Goal: Task Accomplishment & Management: Manage account settings

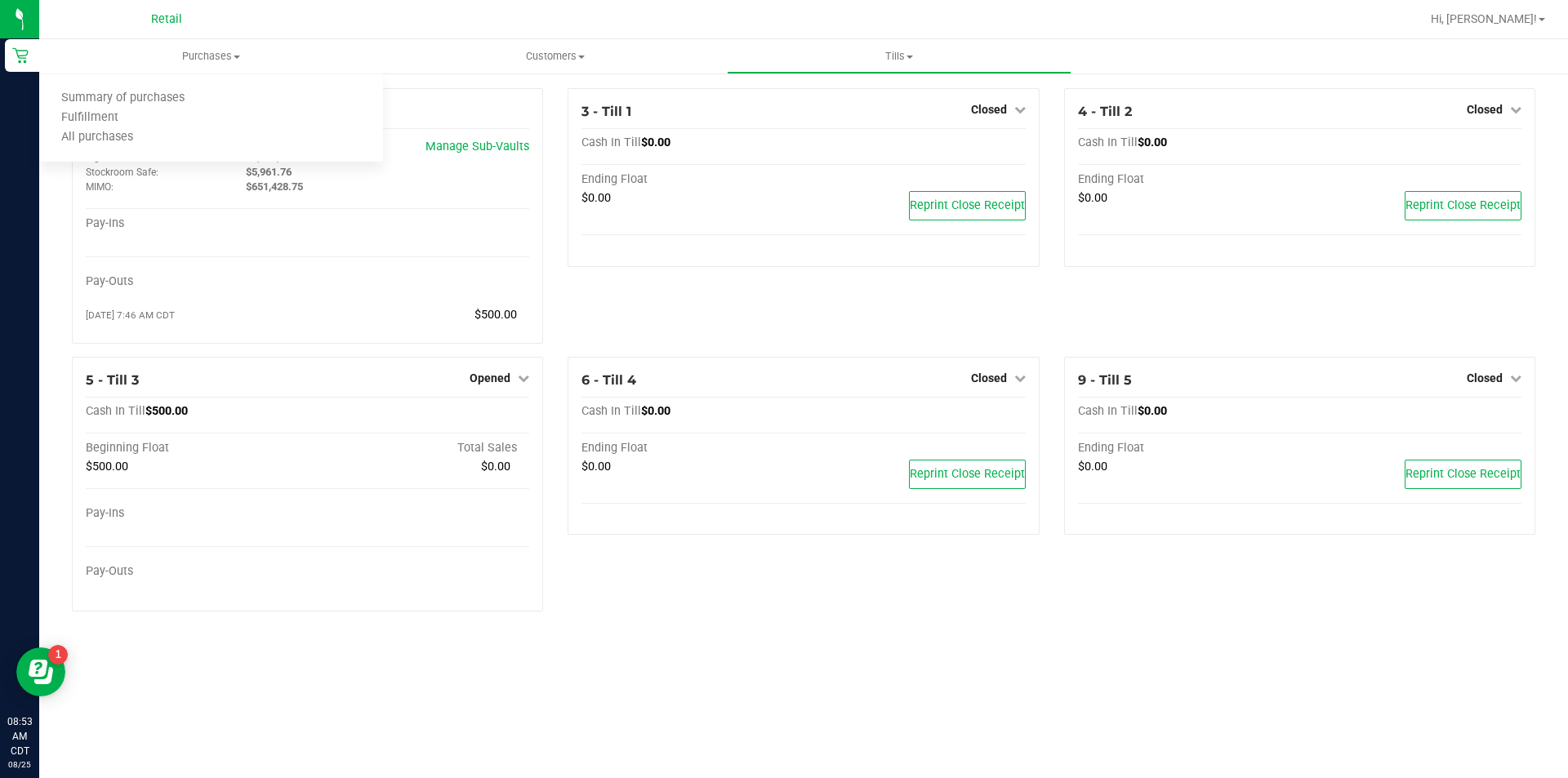
click at [122, 140] on span "All purchases" at bounding box center [97, 137] width 116 height 14
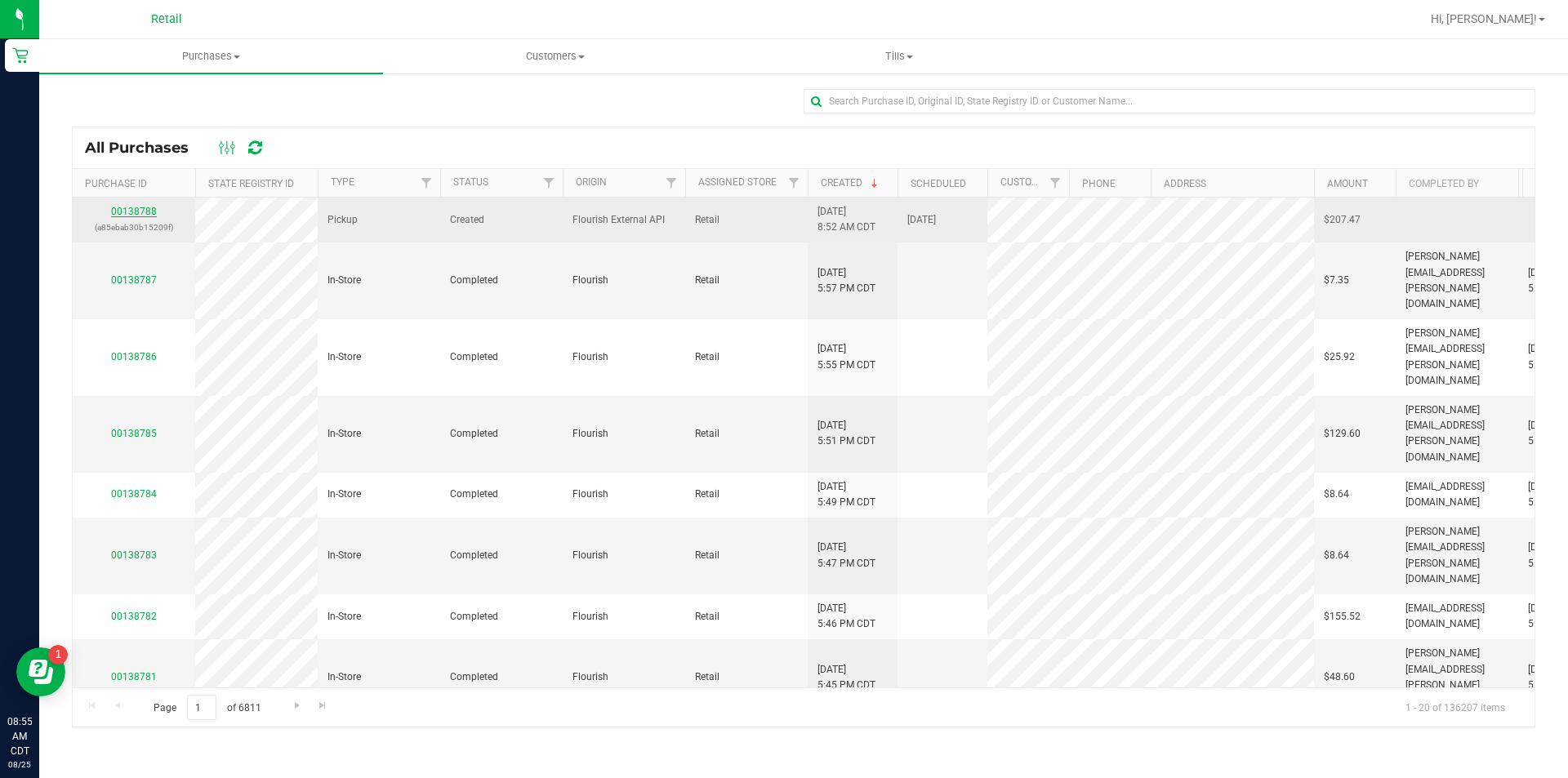
click at [143, 211] on link "00138788" at bounding box center [134, 211] width 46 height 11
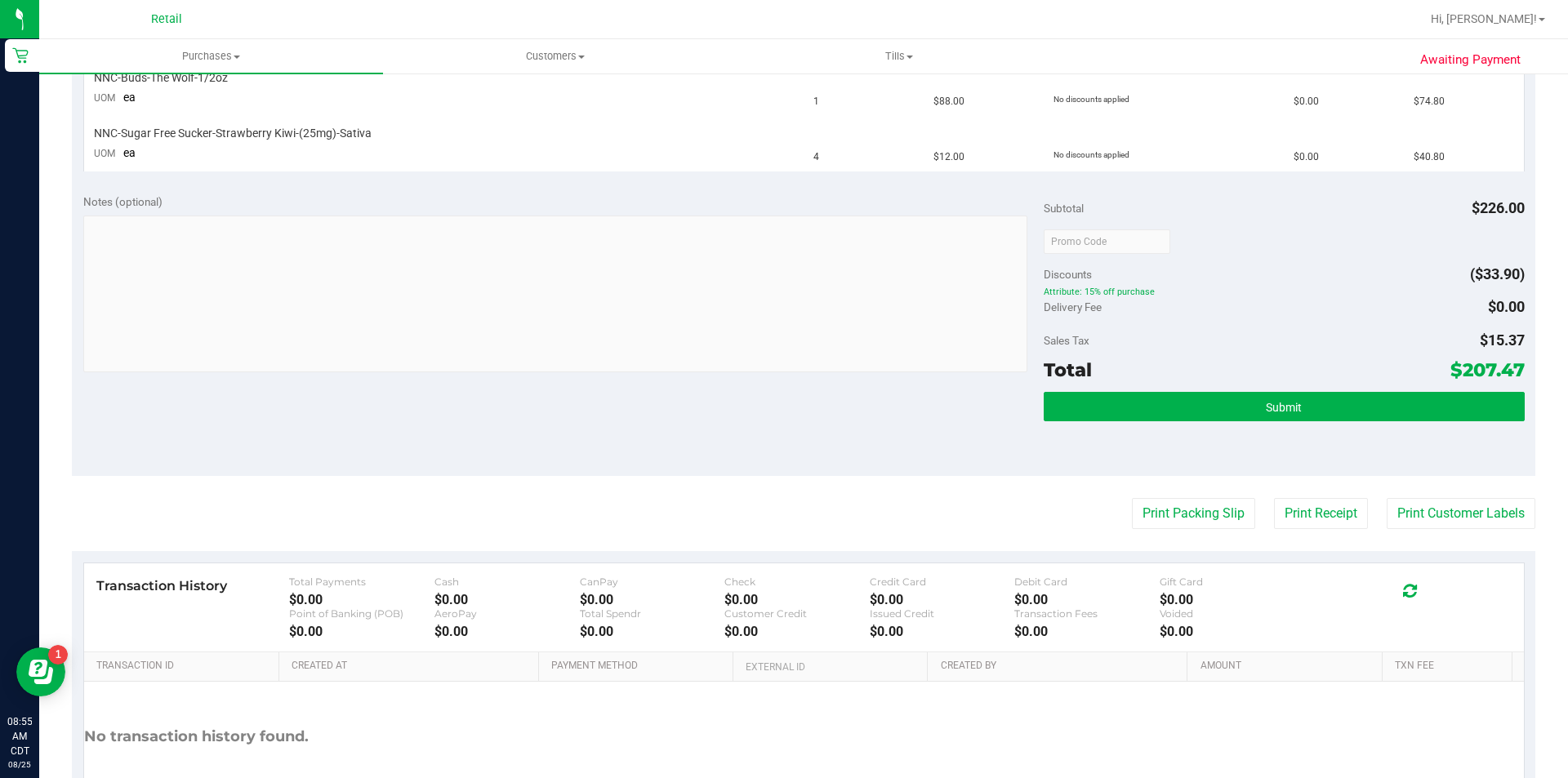
scroll to position [678, 0]
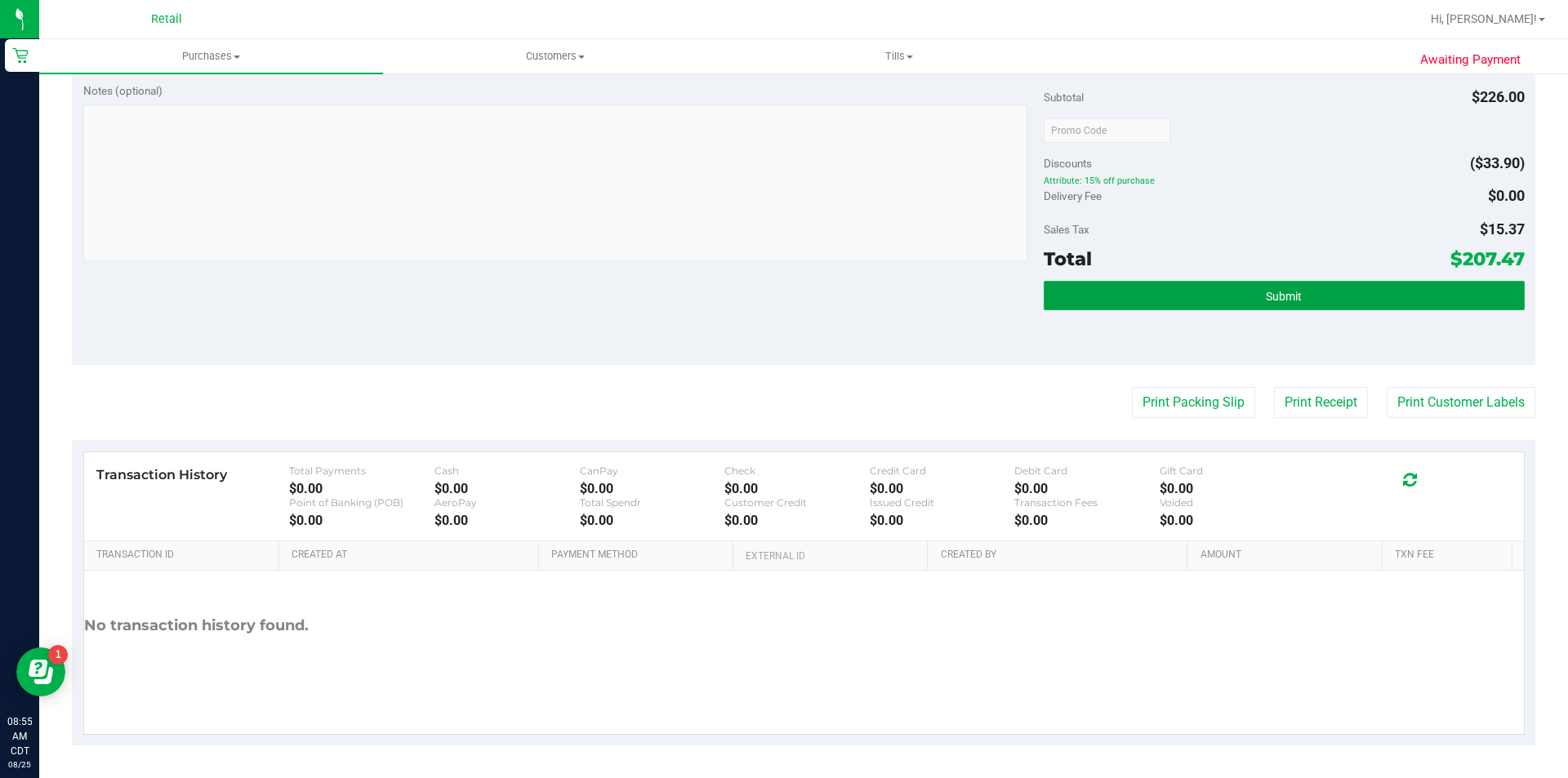
click at [1282, 304] on button "Submit" at bounding box center [1283, 295] width 480 height 29
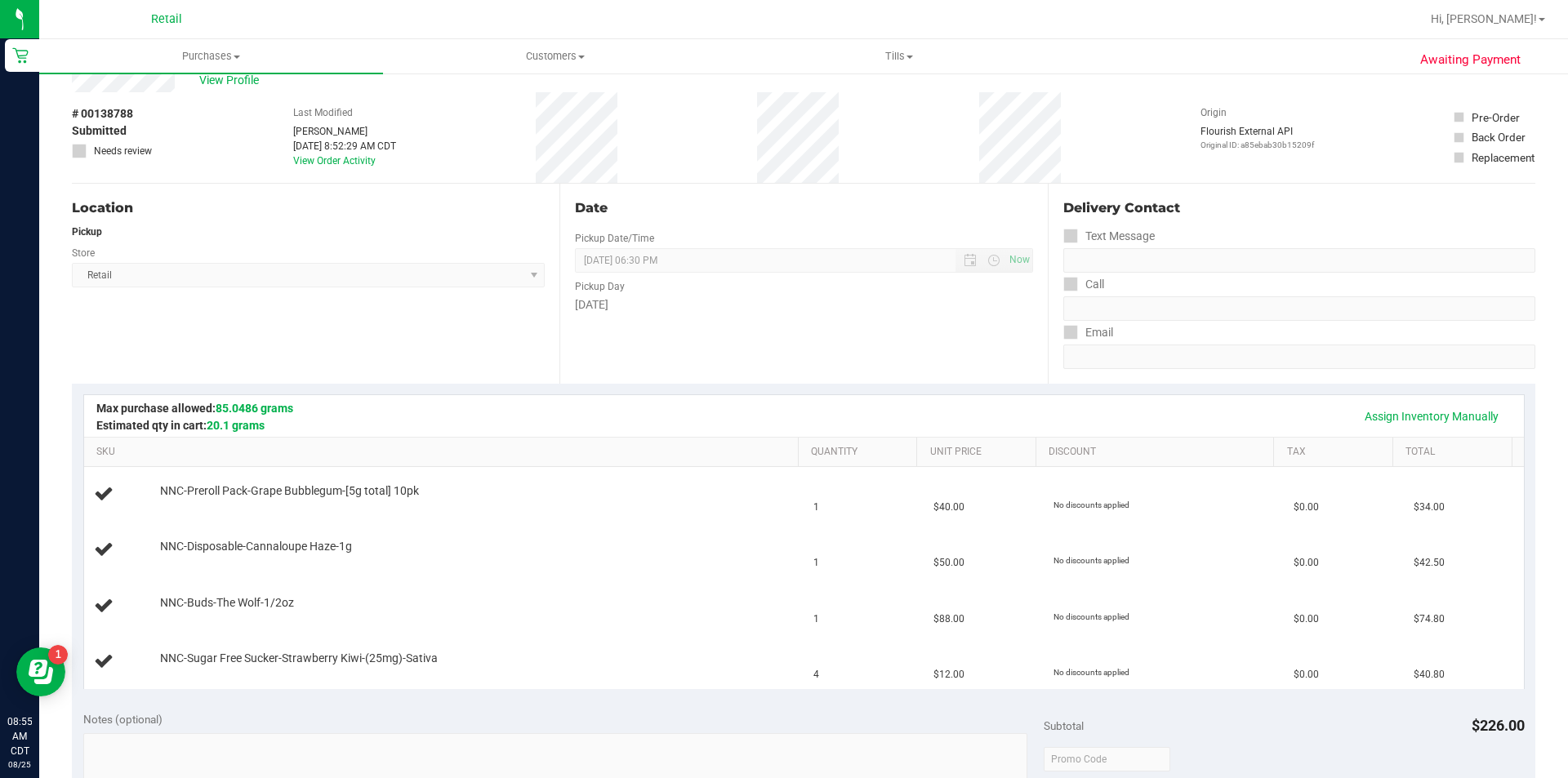
scroll to position [0, 0]
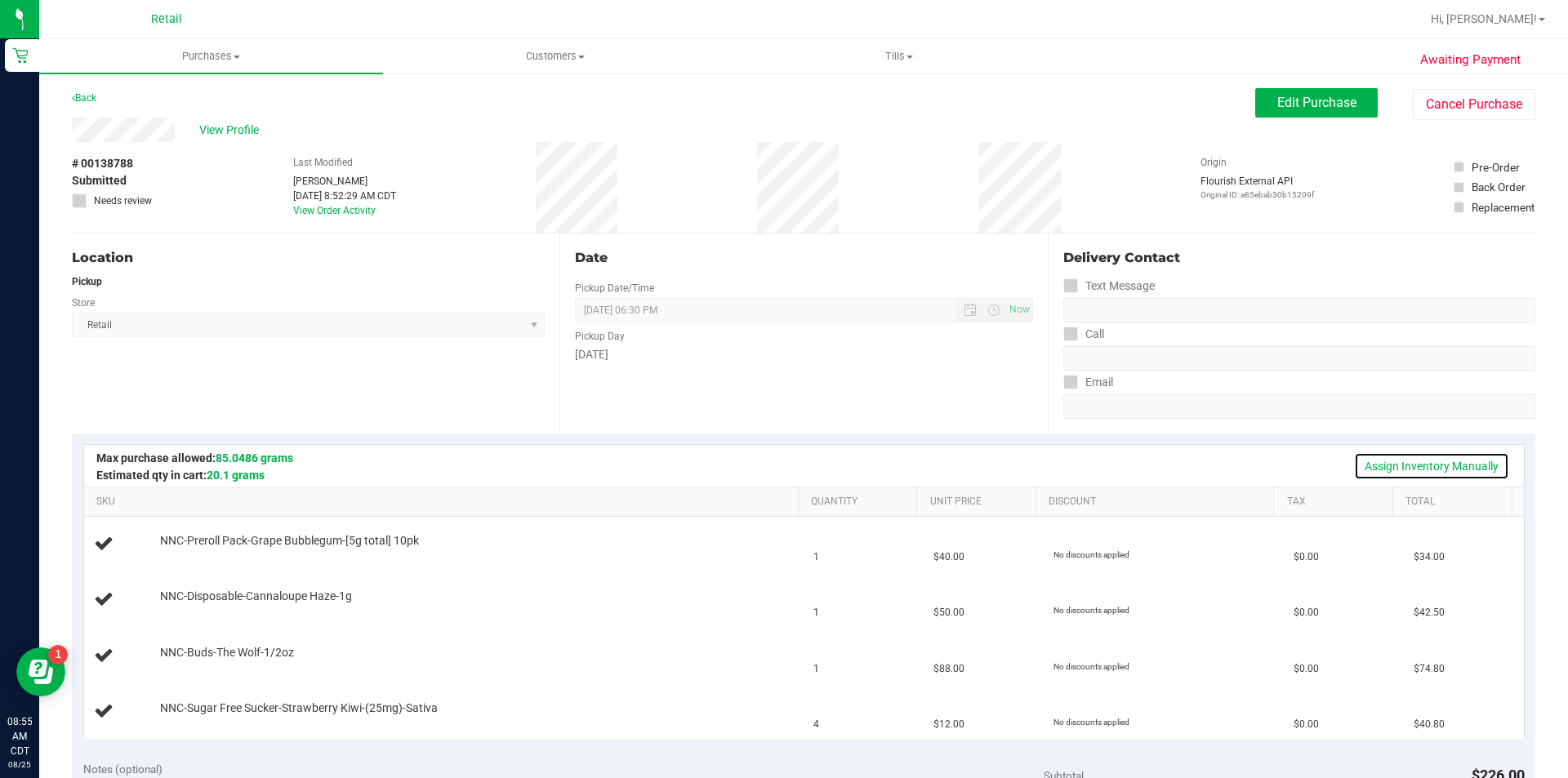
click at [1394, 468] on link "Assign Inventory Manually" at bounding box center [1431, 467] width 155 height 28
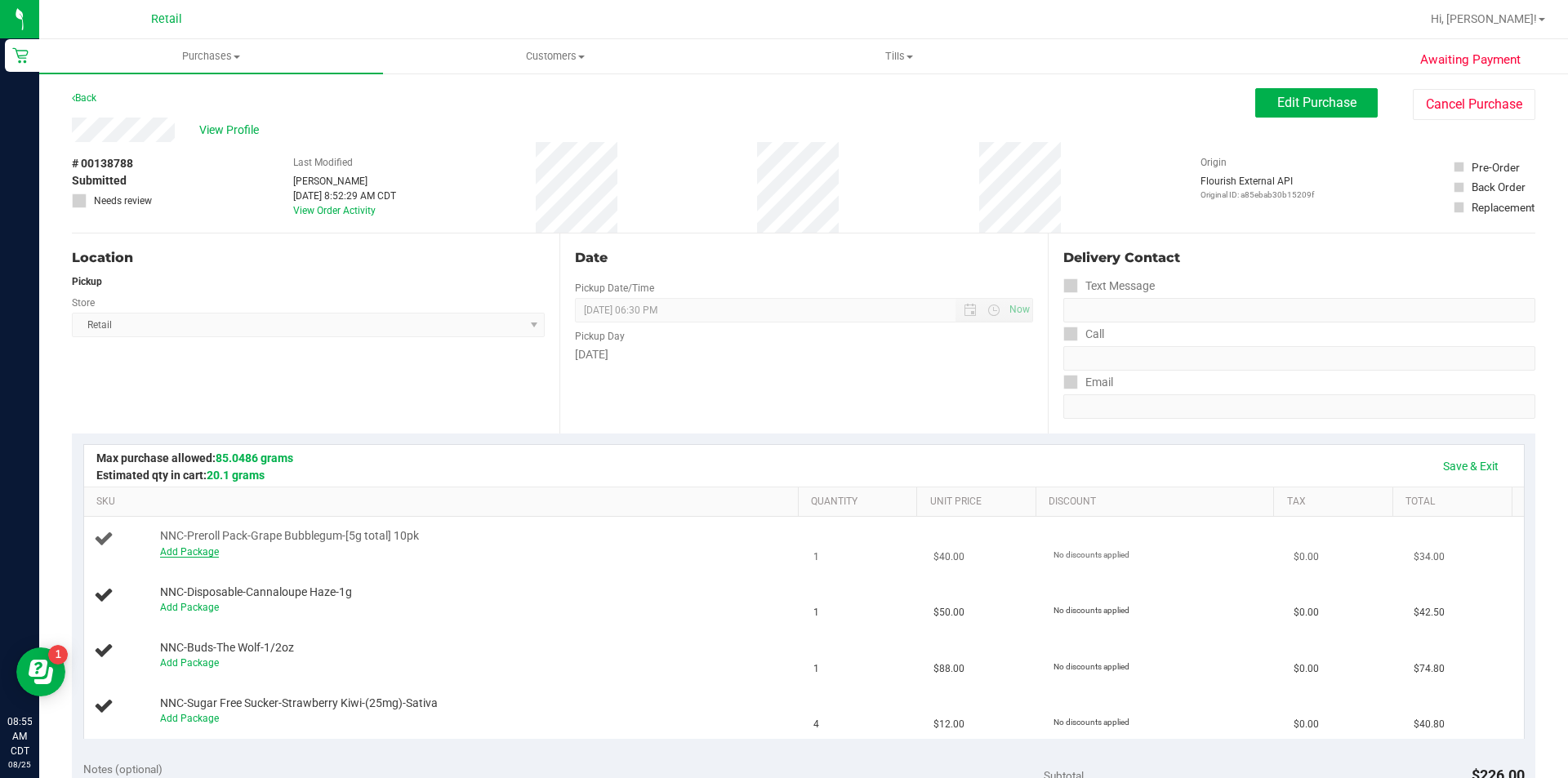
click at [198, 555] on link "Add Package" at bounding box center [189, 552] width 59 height 11
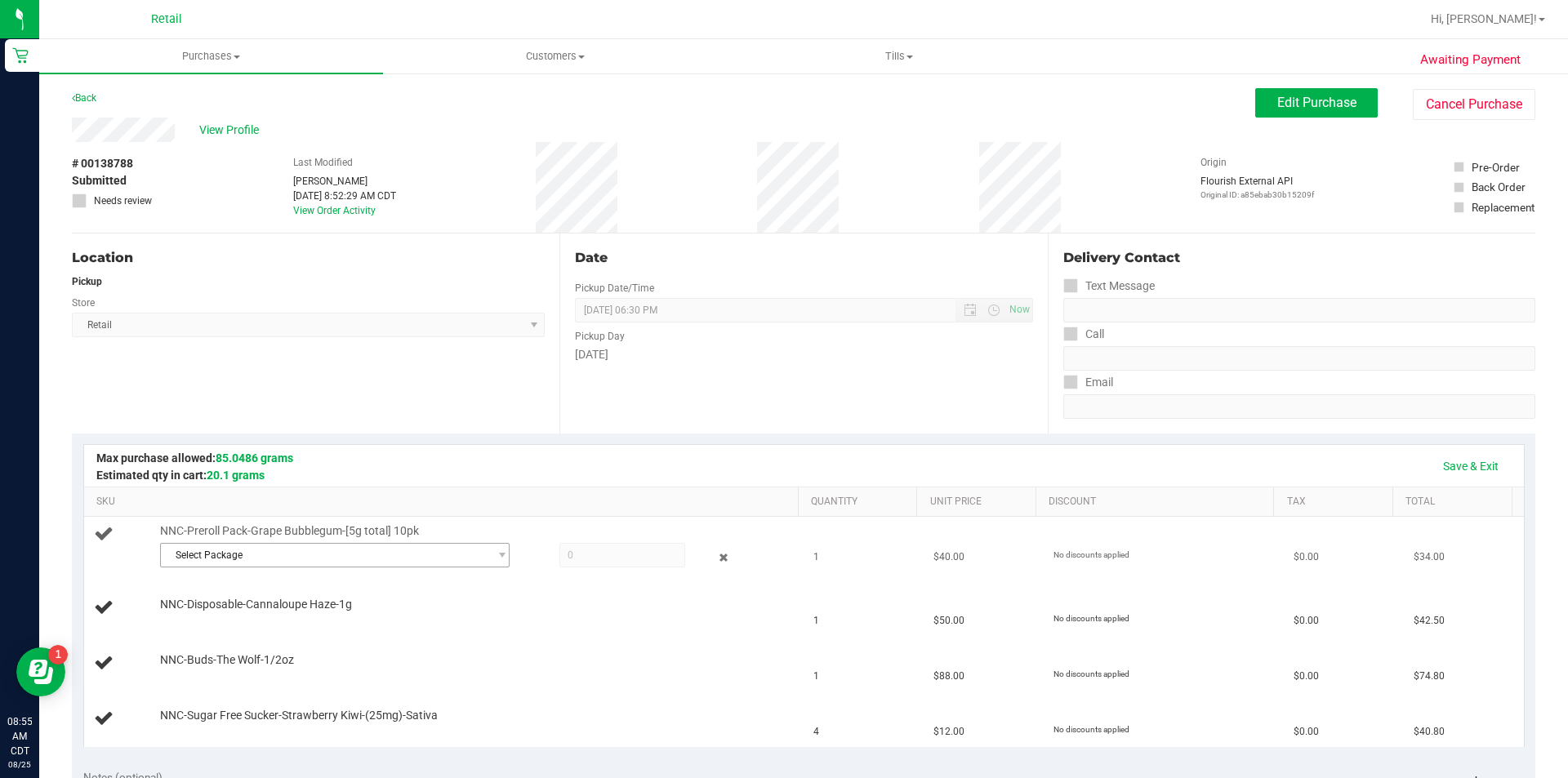
click at [229, 555] on span "Select Package" at bounding box center [325, 555] width 328 height 23
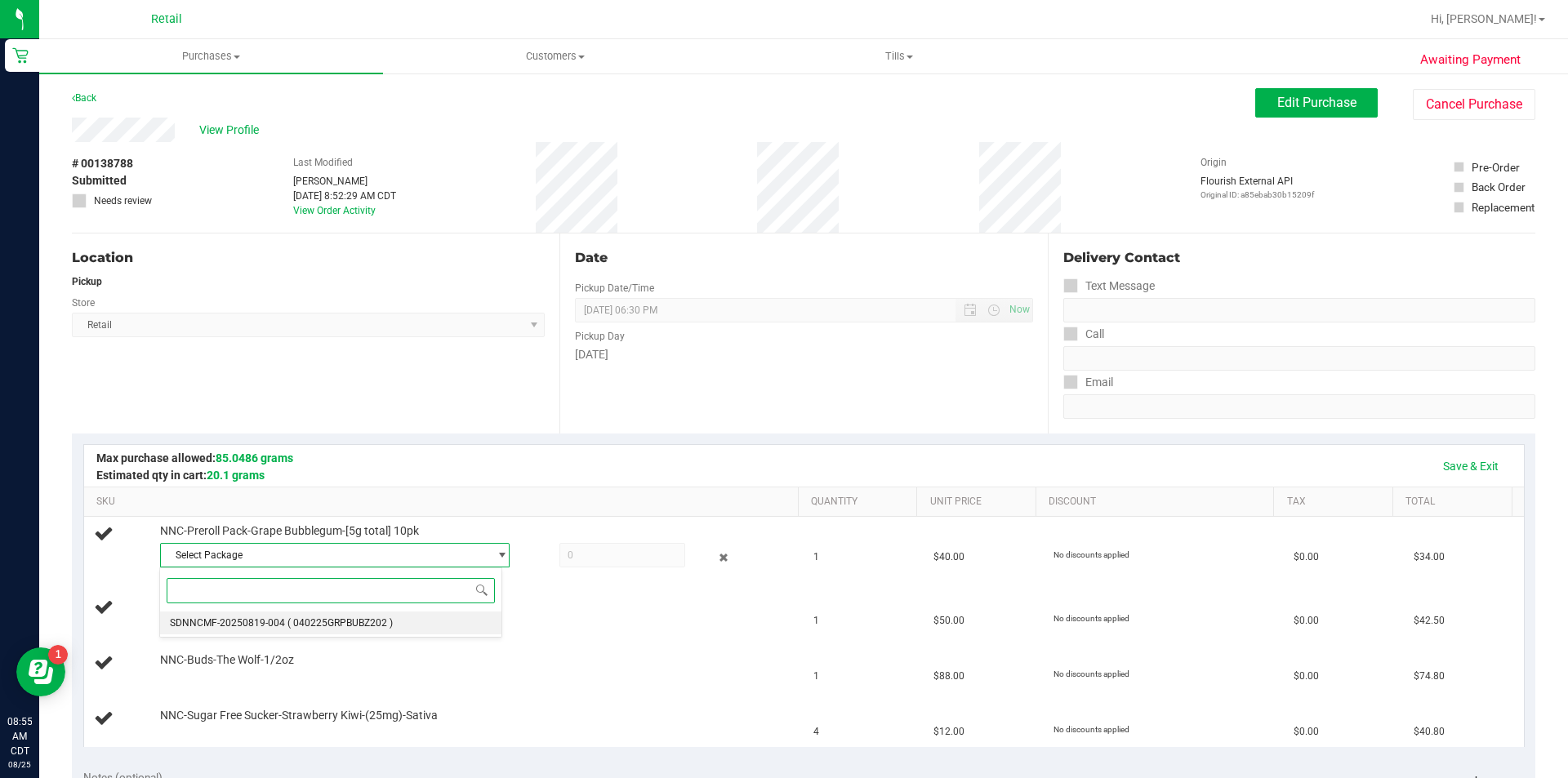
click at [322, 628] on span "( 040225GRPBUBZ202 )" at bounding box center [340, 623] width 106 height 11
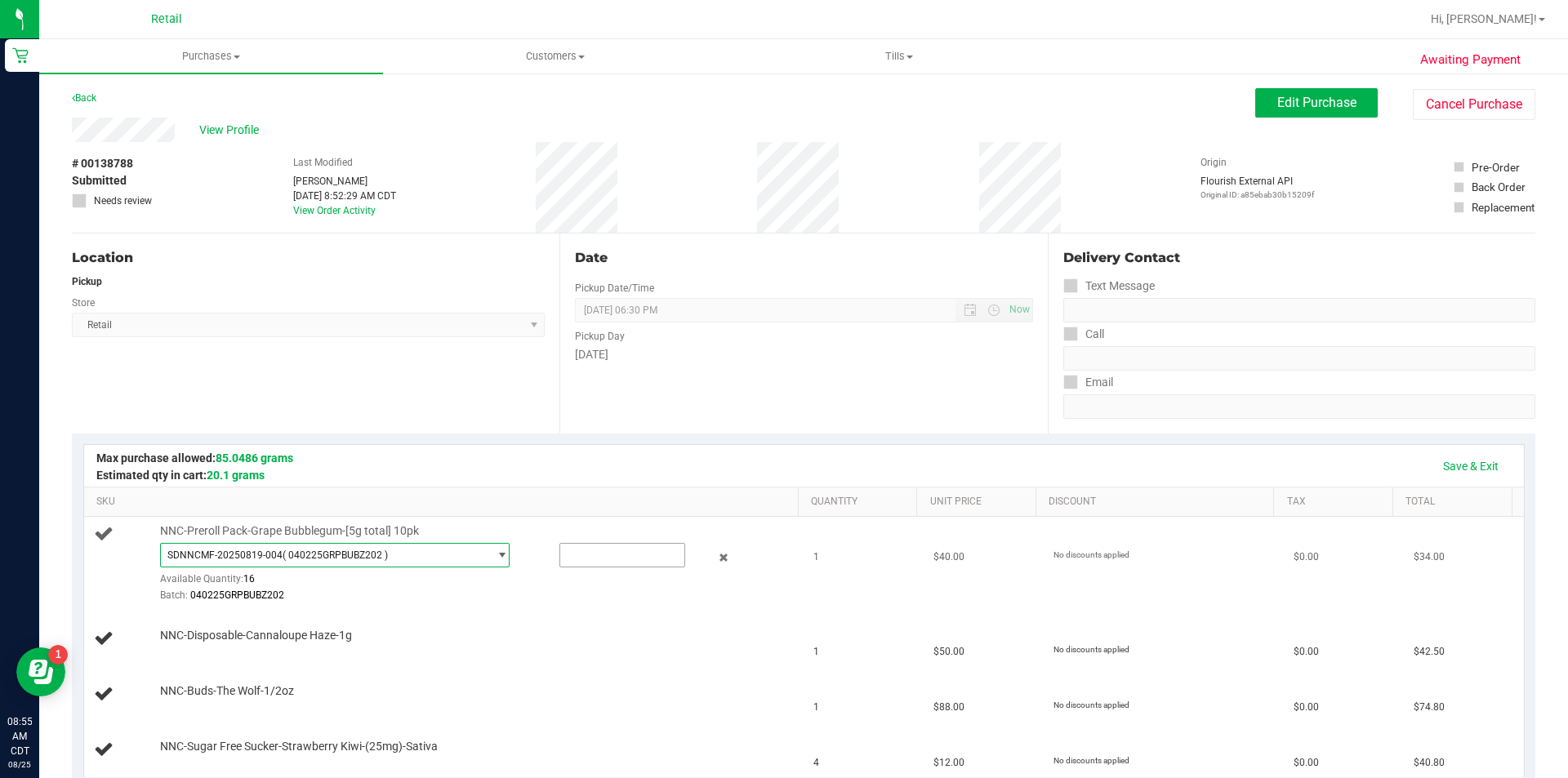
click at [589, 559] on input "text" at bounding box center [622, 555] width 124 height 23
type input "1"
click at [497, 604] on div at bounding box center [476, 604] width 631 height 1
type input "1.0000"
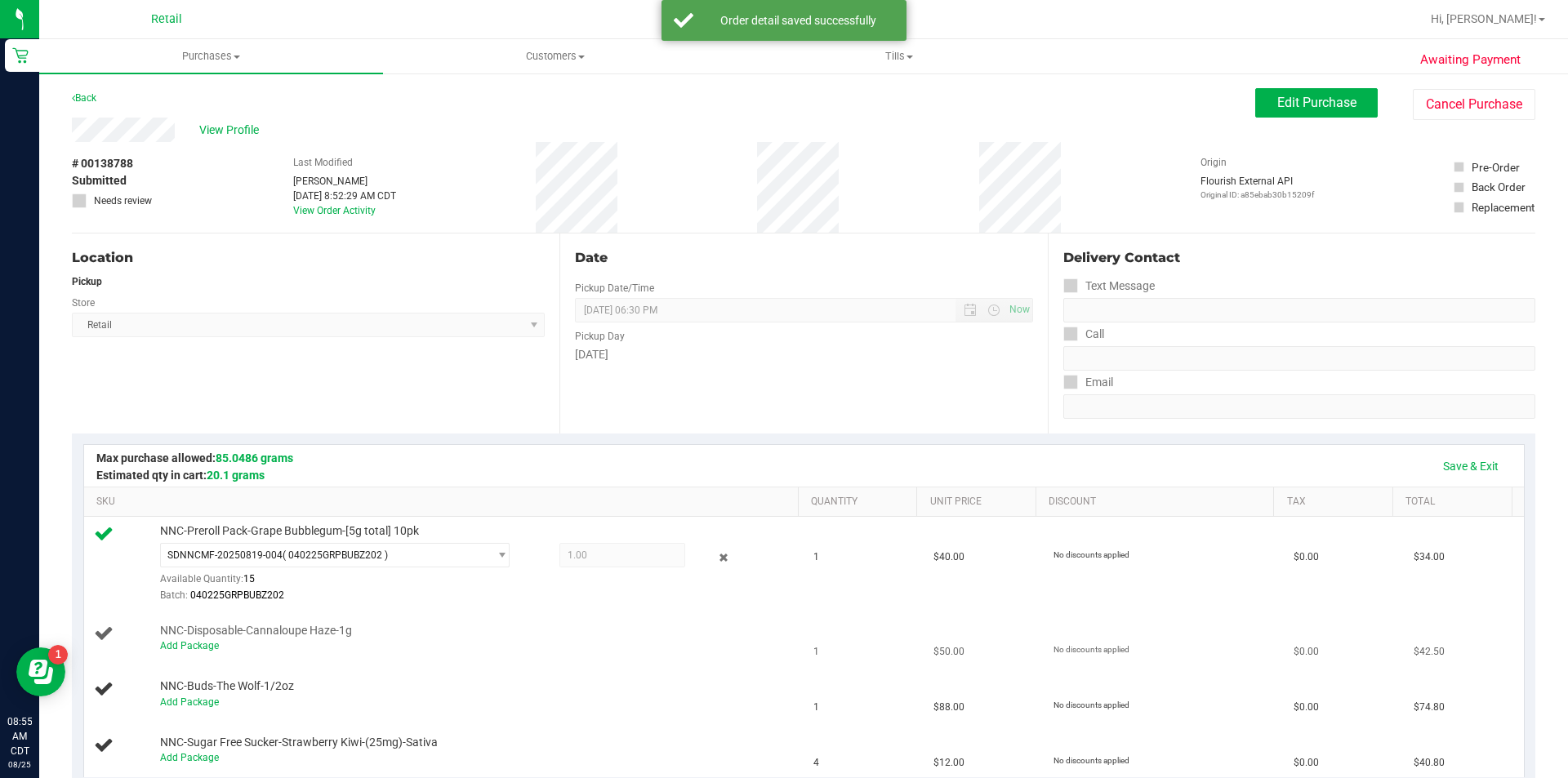
click at [203, 652] on div "Add Package" at bounding box center [476, 647] width 631 height 16
click at [200, 647] on link "Add Package" at bounding box center [189, 646] width 59 height 11
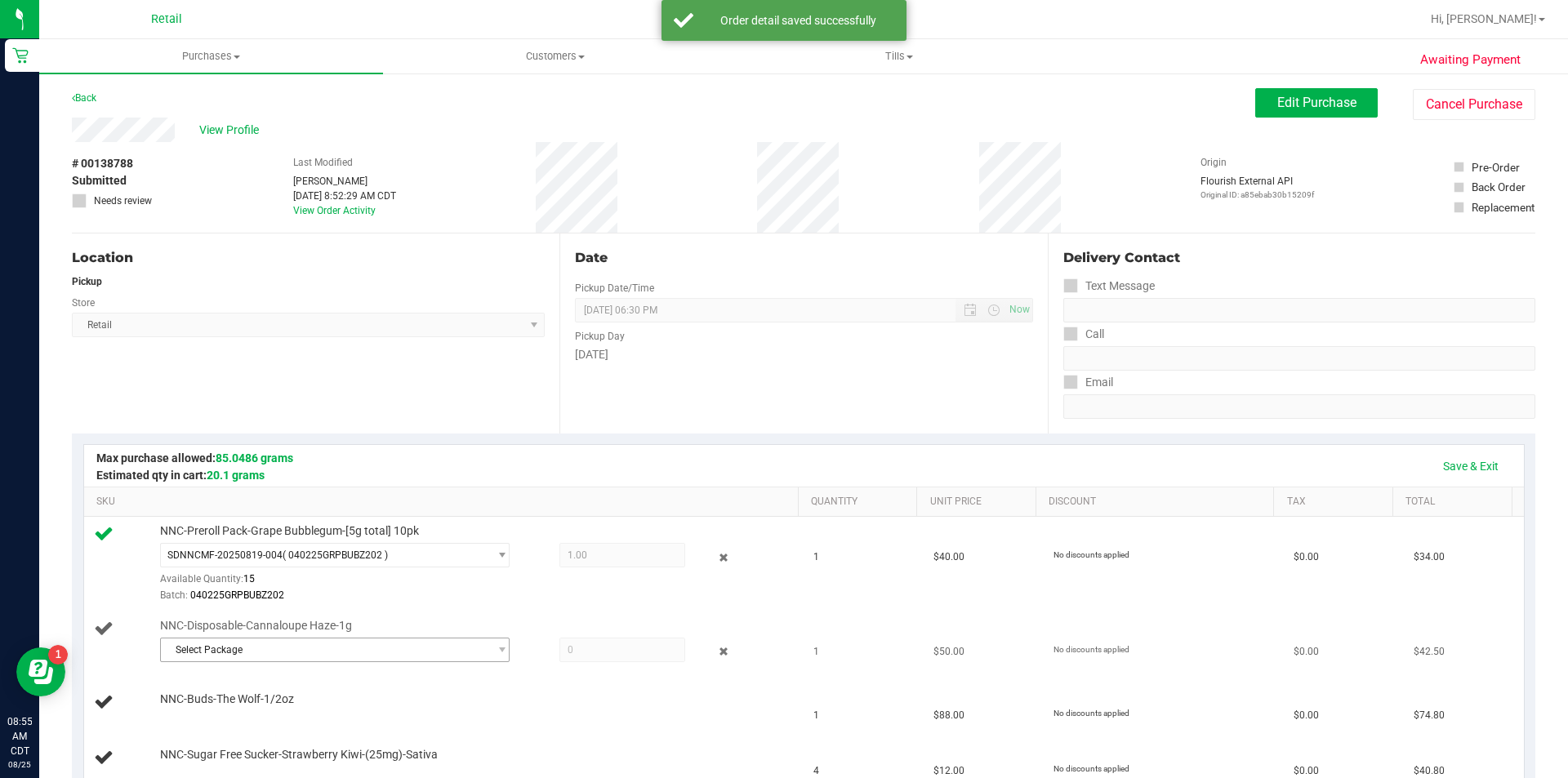
click at [240, 654] on span "Select Package" at bounding box center [325, 650] width 328 height 23
click at [359, 717] on span "( IDist-061025-CH-BLK )" at bounding box center [339, 716] width 104 height 11
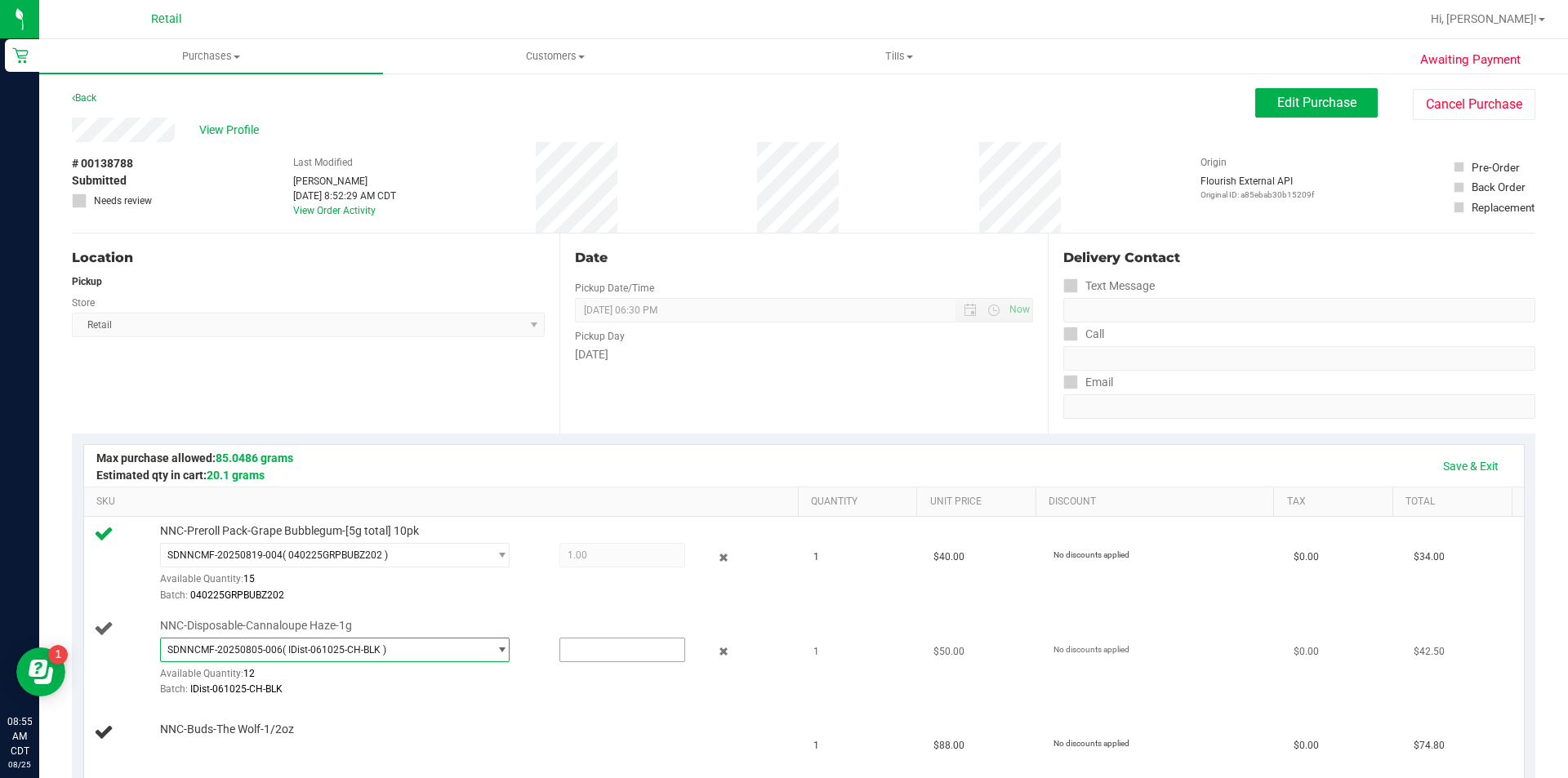
click at [590, 652] on input "text" at bounding box center [622, 650] width 124 height 23
type input "1"
click at [486, 695] on div "Batch: IDist-061025-CH-BLK" at bounding box center [476, 690] width 631 height 16
type input "1.0000"
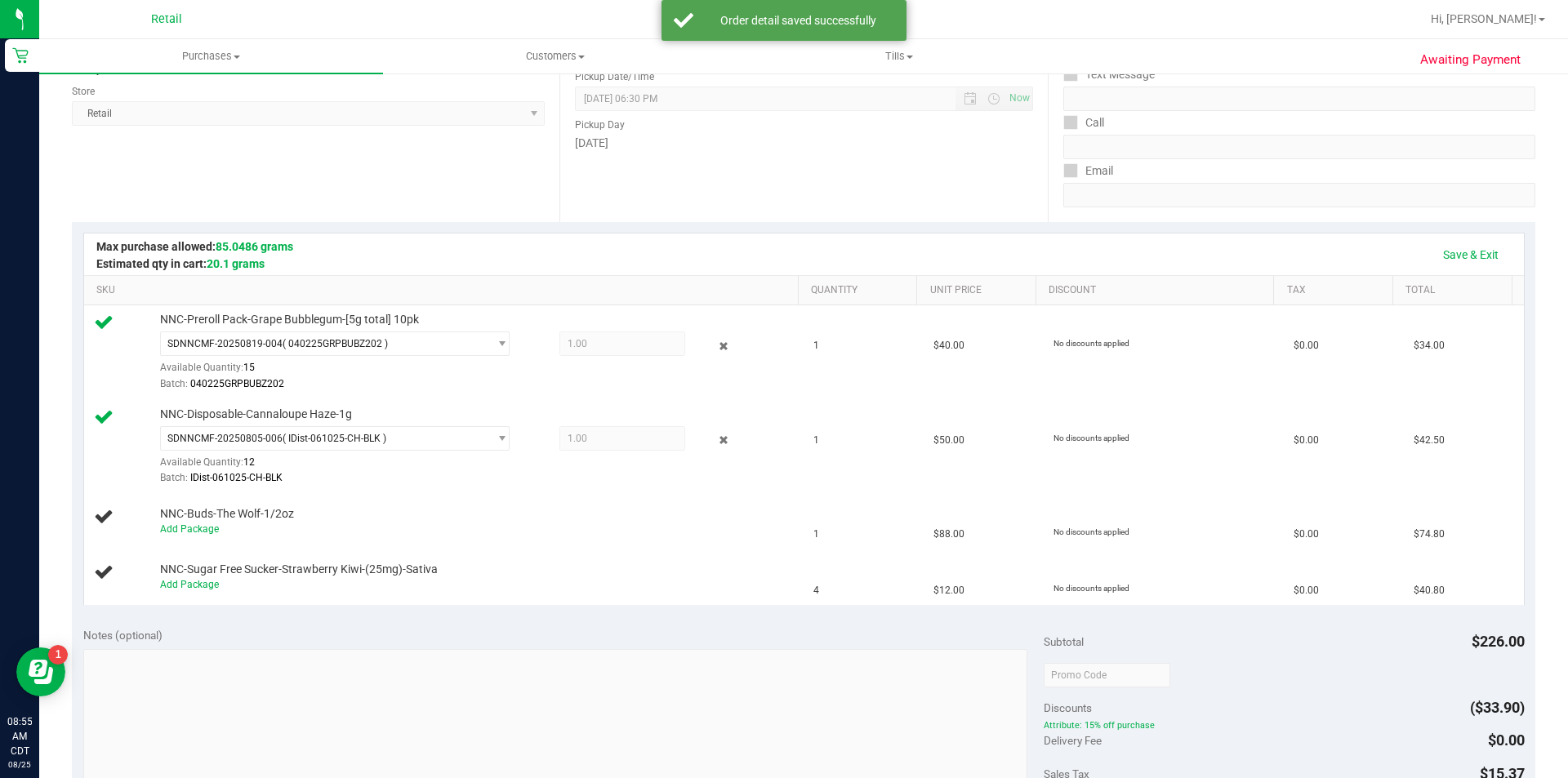
scroll to position [213, 0]
click at [203, 531] on link "Add Package" at bounding box center [189, 527] width 59 height 11
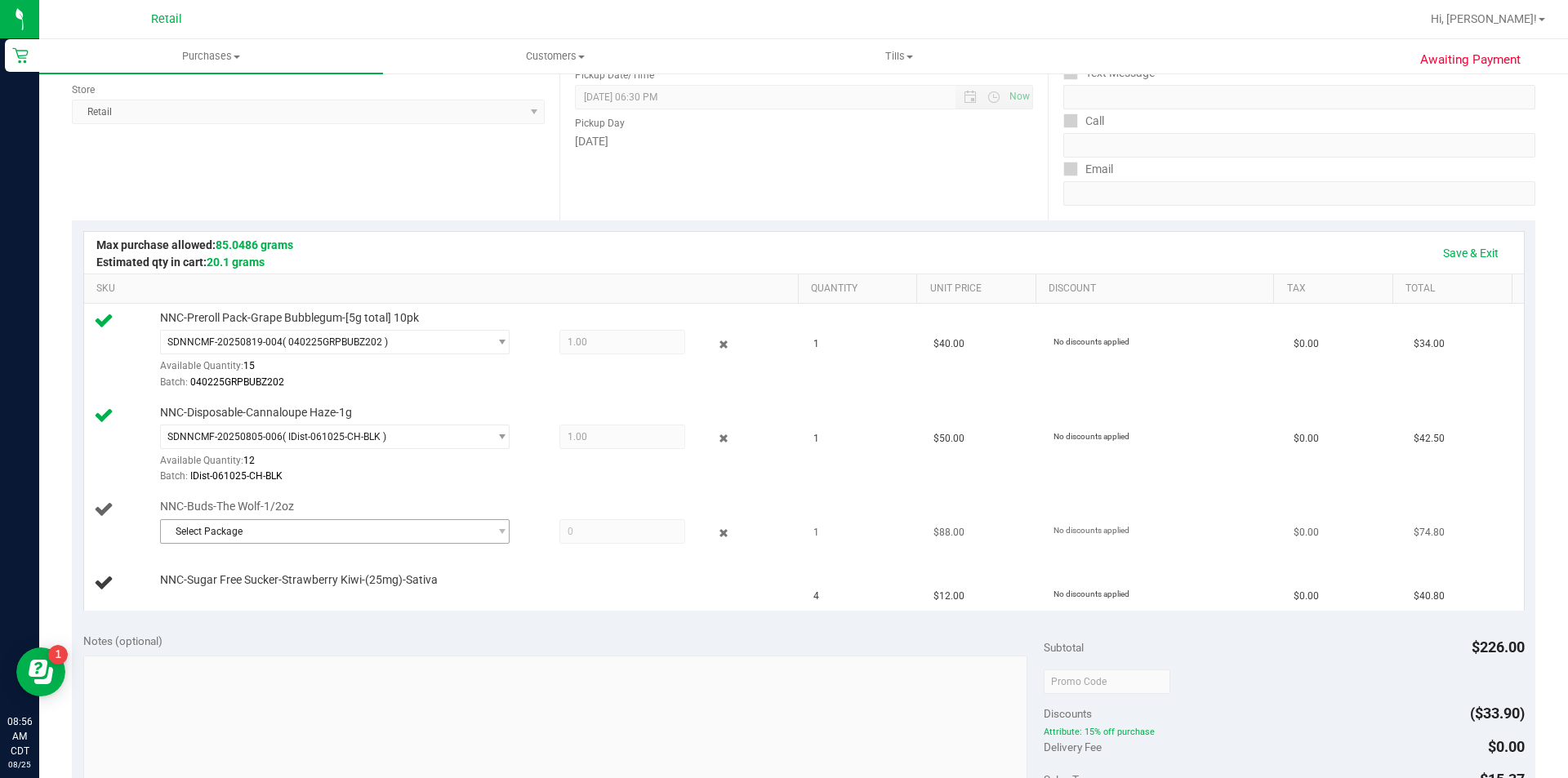
click at [233, 533] on span "Select Package" at bounding box center [325, 531] width 328 height 23
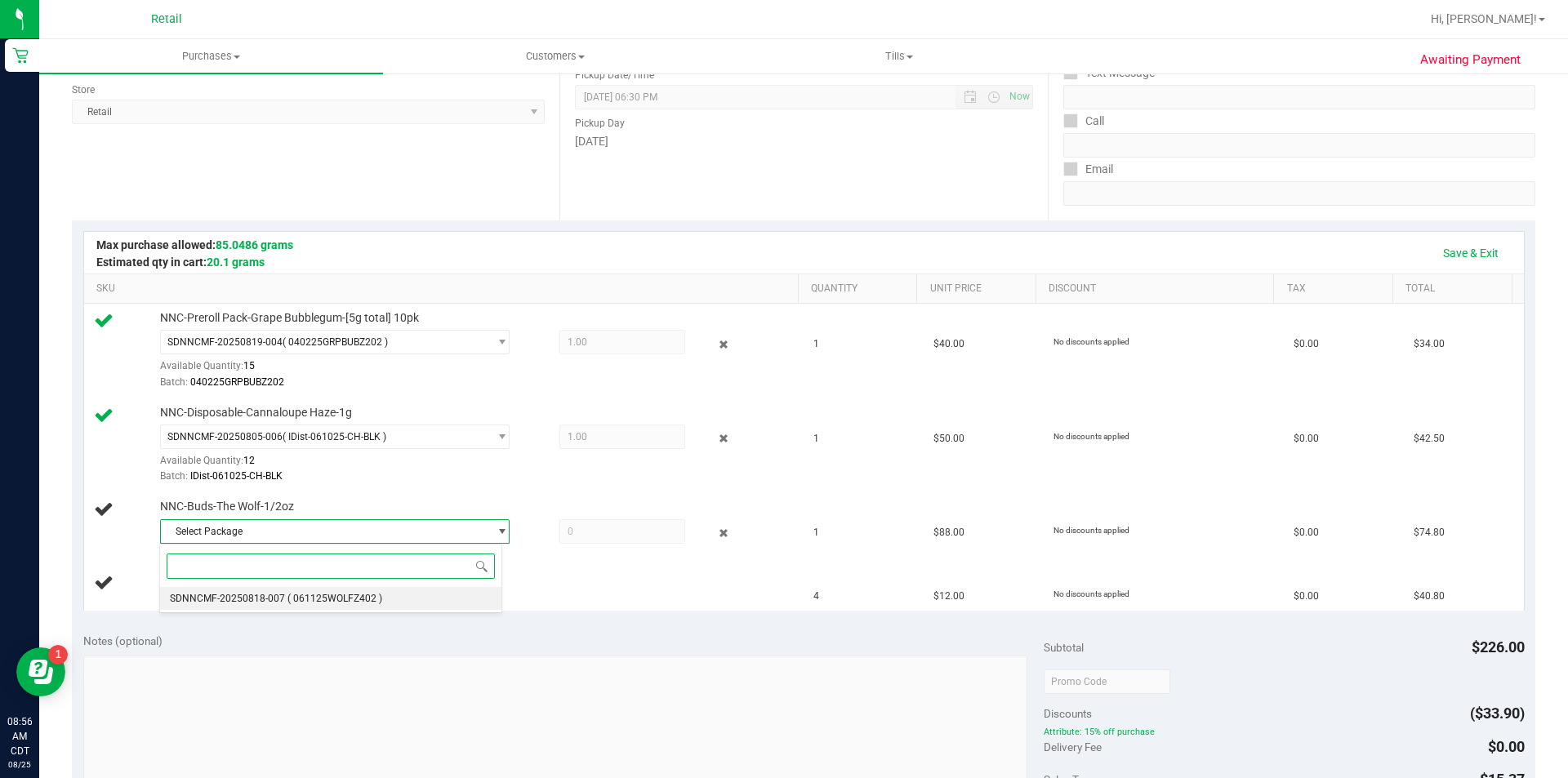
click at [339, 602] on span "( 061125WOLFZ402 )" at bounding box center [335, 598] width 95 height 11
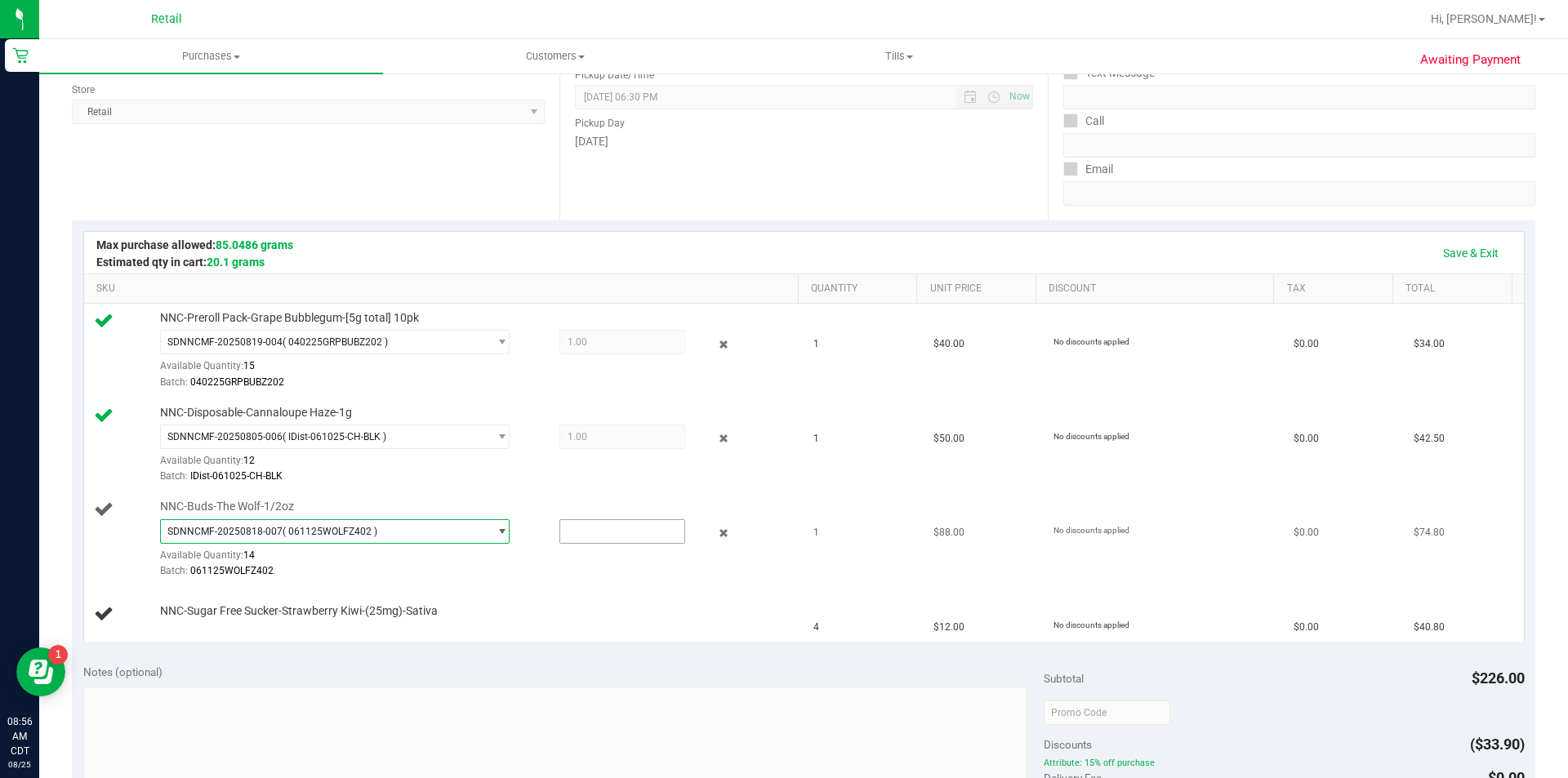
click at [588, 533] on input "text" at bounding box center [622, 531] width 124 height 23
type input "1"
click at [508, 574] on div "Batch: 061125WOLFZ402" at bounding box center [476, 572] width 631 height 16
type input "1.0000"
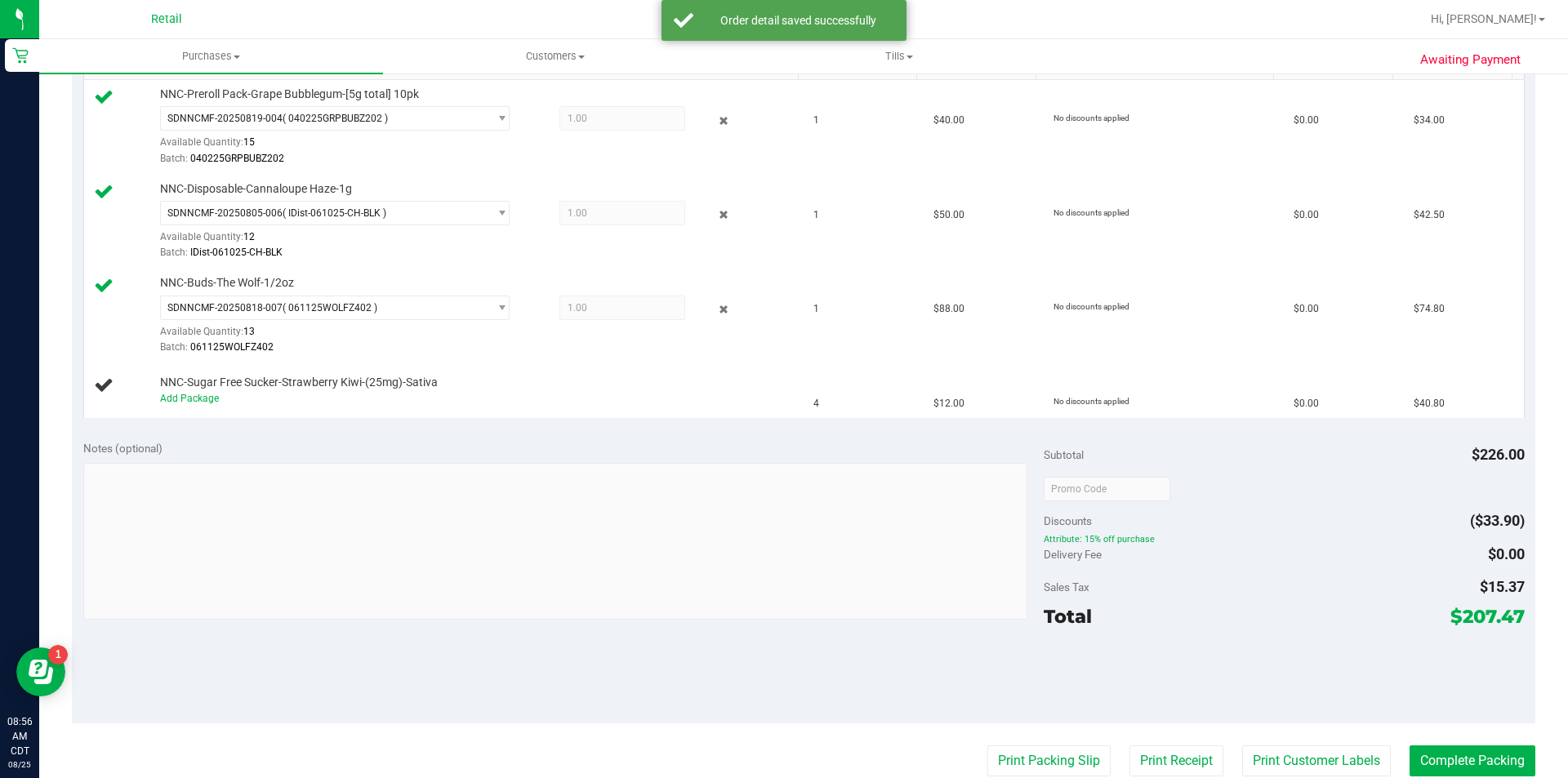
scroll to position [446, 0]
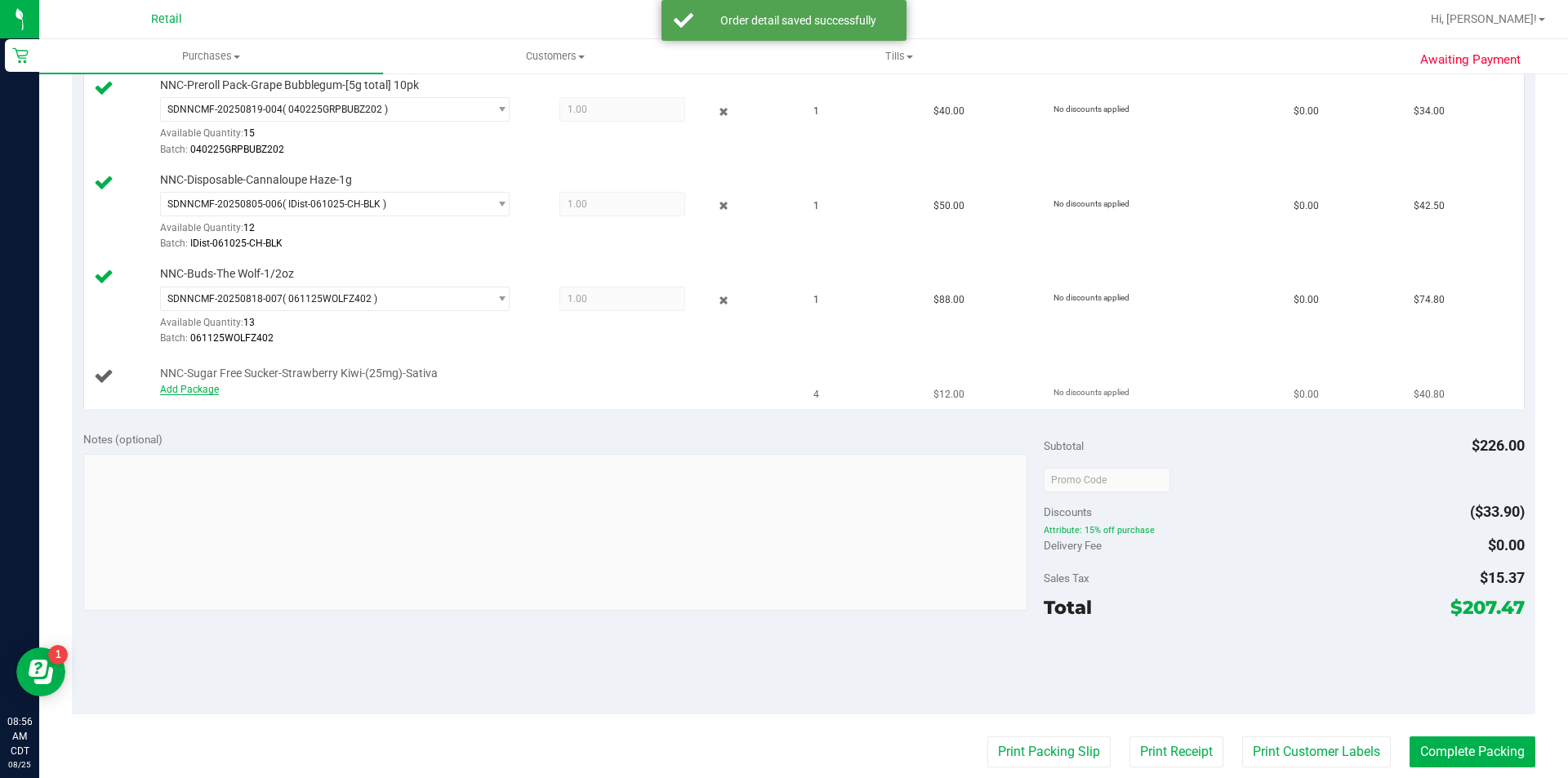
click at [208, 390] on link "Add Package" at bounding box center [189, 389] width 59 height 11
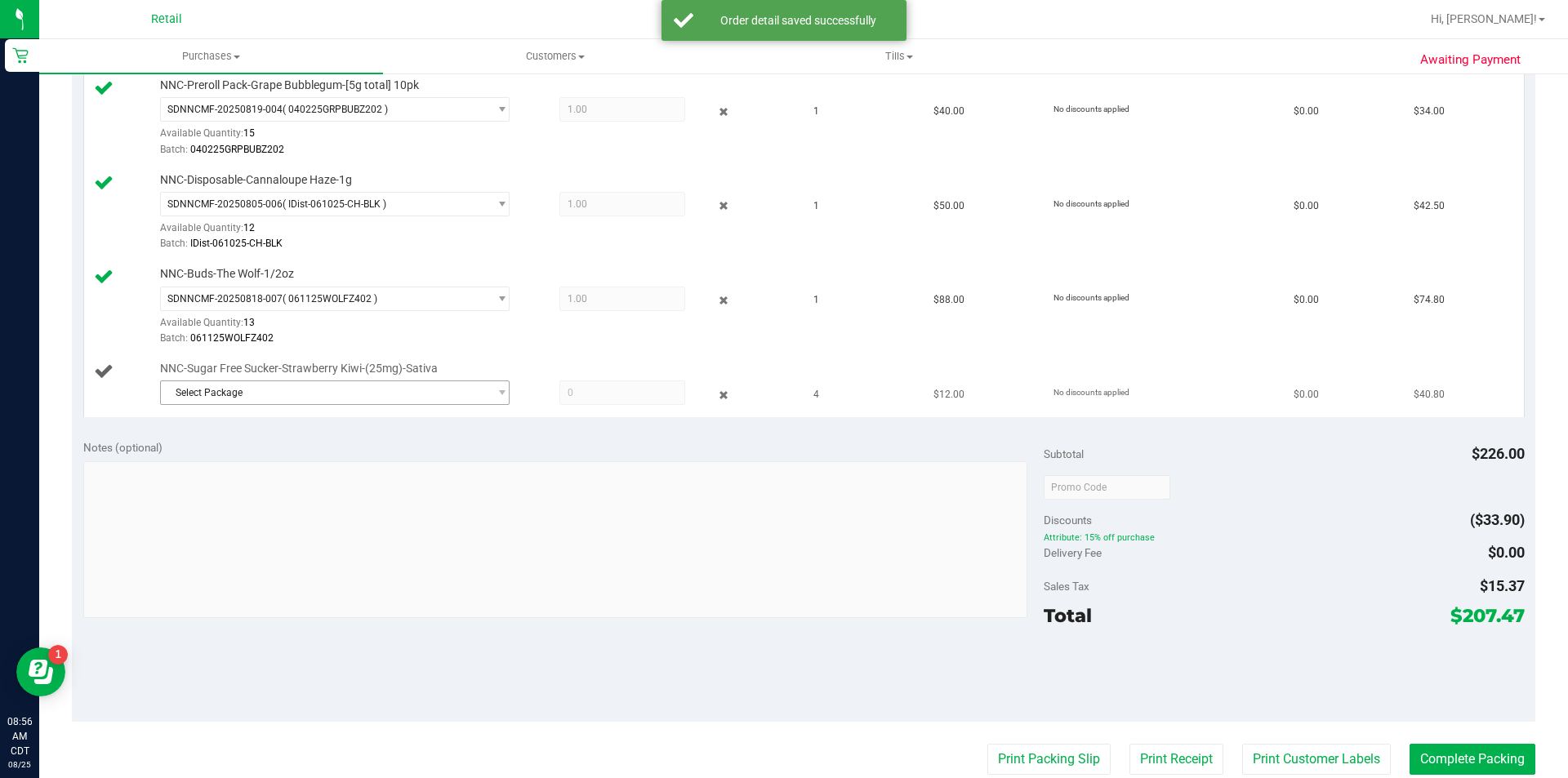
click at [232, 390] on span "Select Package" at bounding box center [325, 393] width 328 height 23
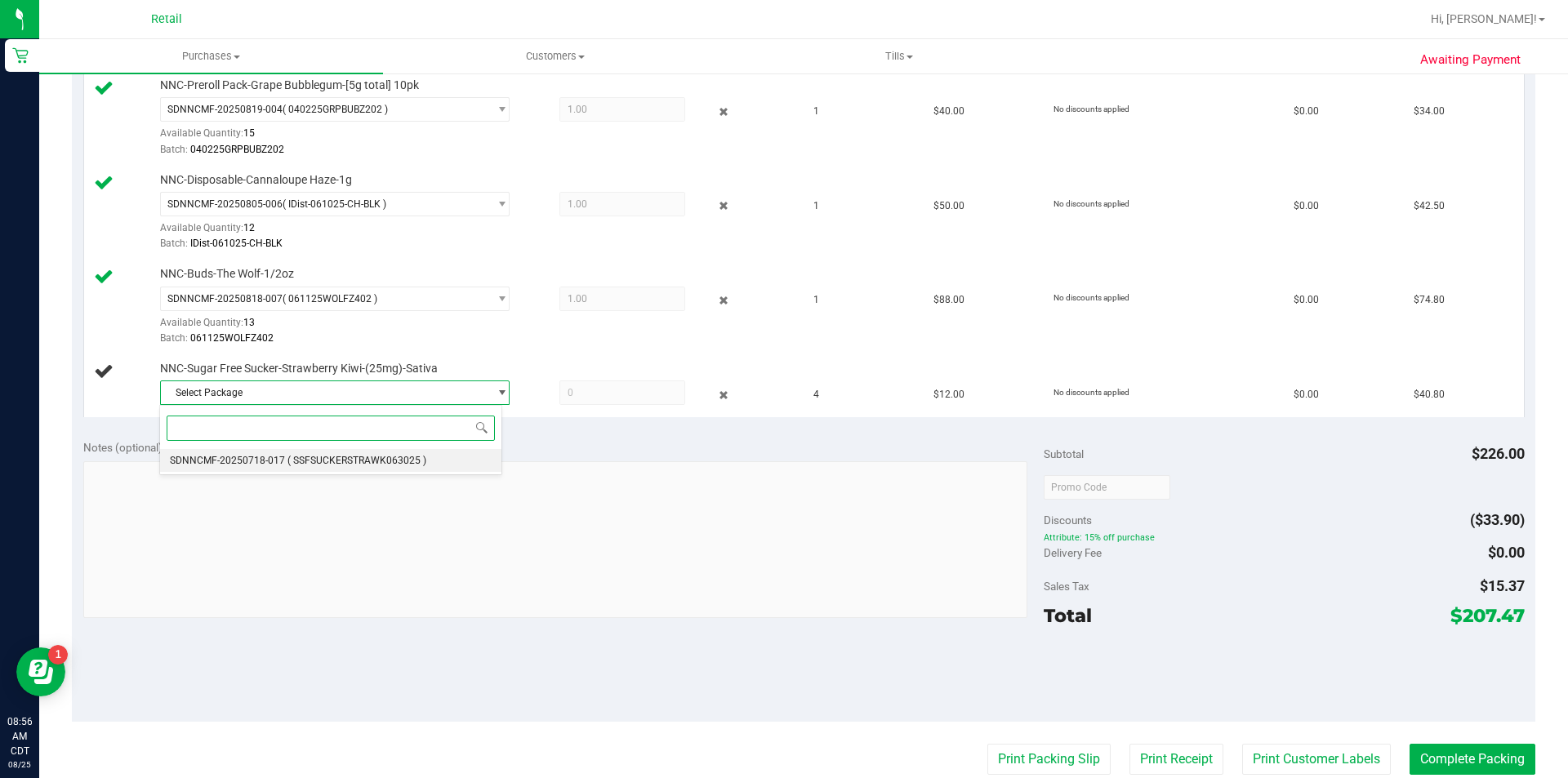
click at [339, 460] on span "( SSFSUCKERSTRAWK063025 )" at bounding box center [357, 460] width 139 height 11
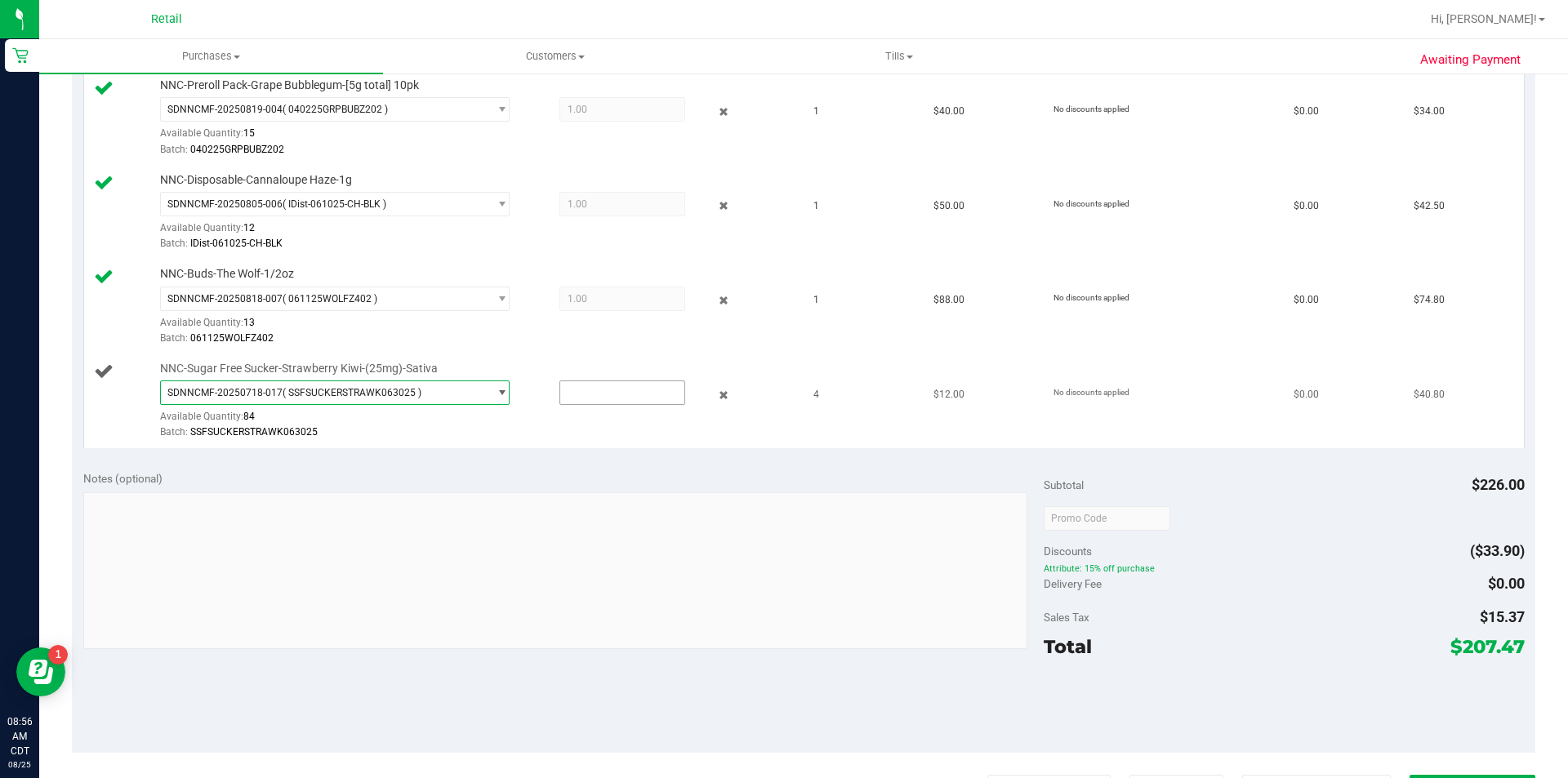
click at [588, 393] on input "text" at bounding box center [622, 393] width 124 height 23
type input "4"
click at [454, 441] on div at bounding box center [476, 441] width 631 height 1
type input "4.0000"
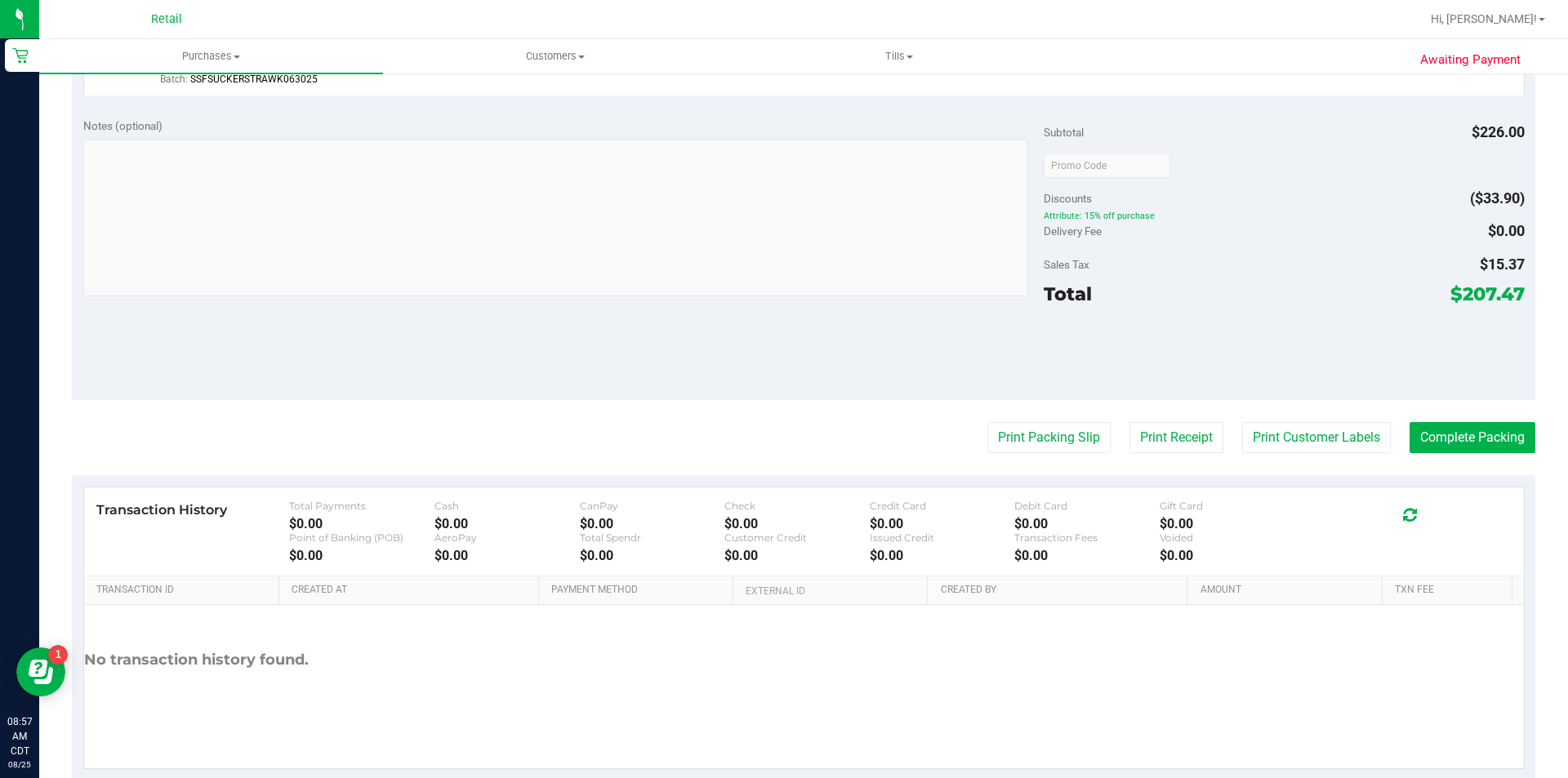
scroll to position [834, 0]
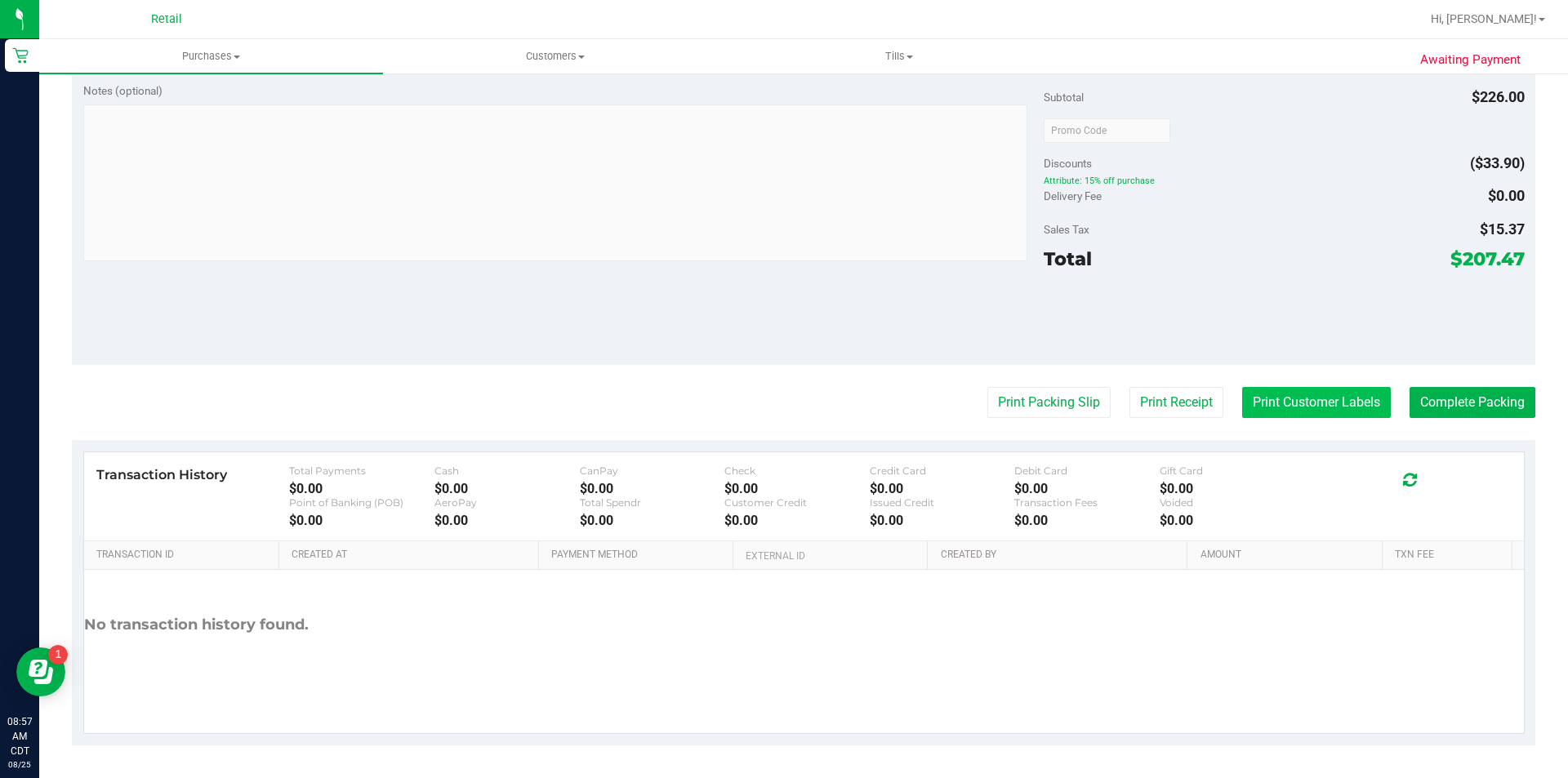
click at [1281, 402] on button "Print Customer Labels" at bounding box center [1316, 402] width 149 height 31
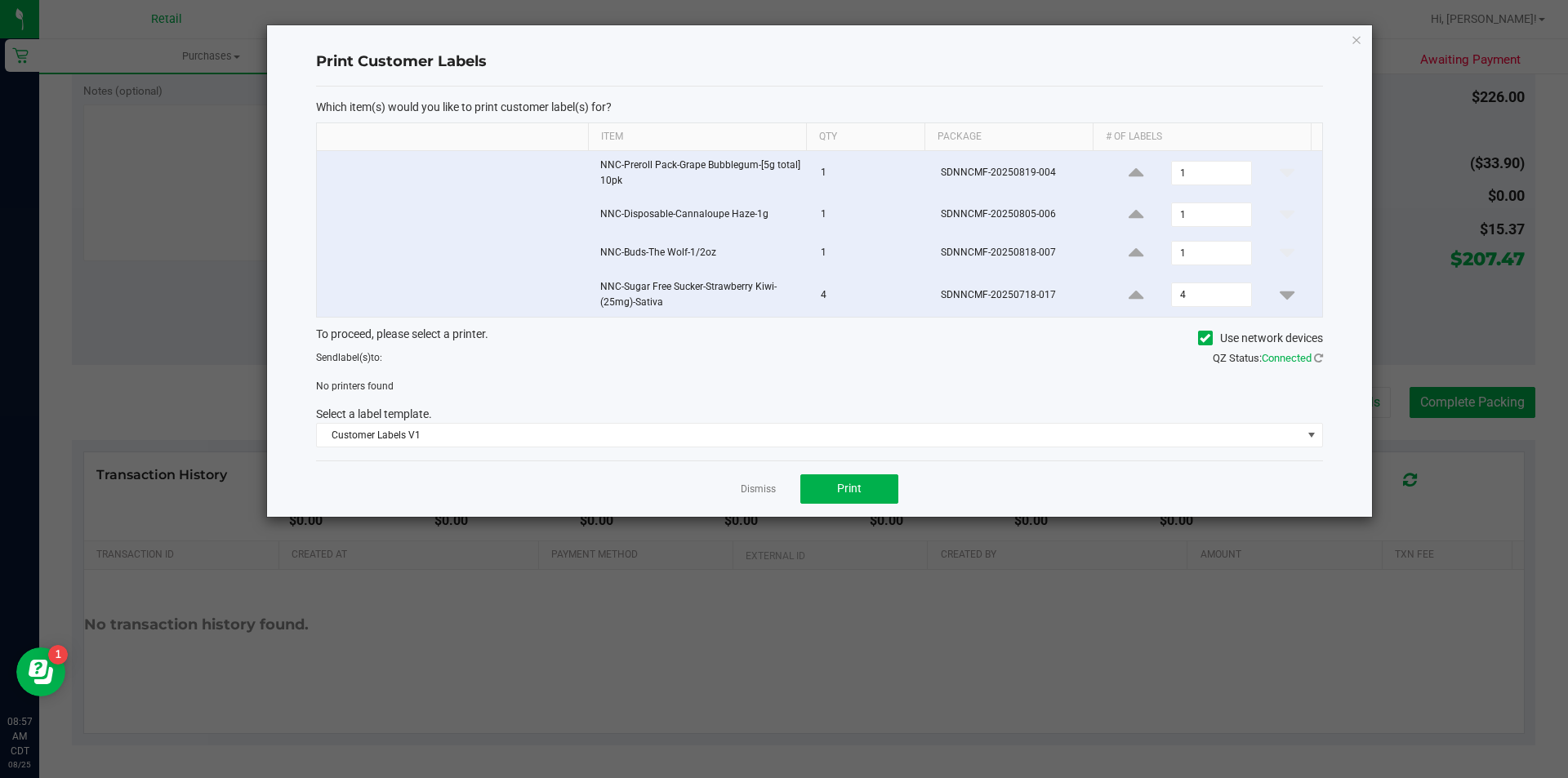
click at [1200, 338] on icon at bounding box center [1205, 338] width 11 height 0
click at [0, 0] on input "Use network devices" at bounding box center [0, 0] width 0 height 0
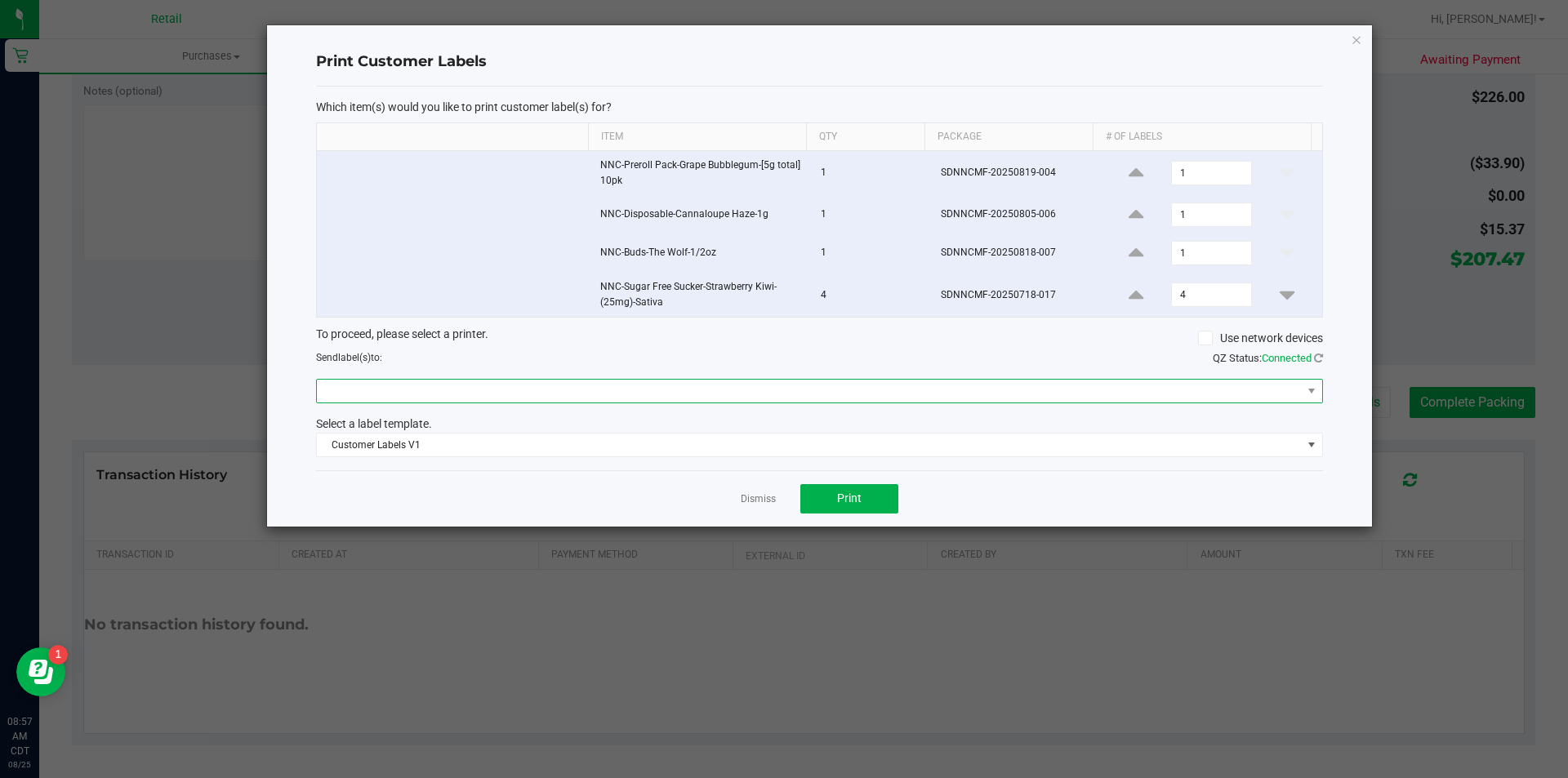
click at [444, 397] on span at bounding box center [810, 391] width 985 height 23
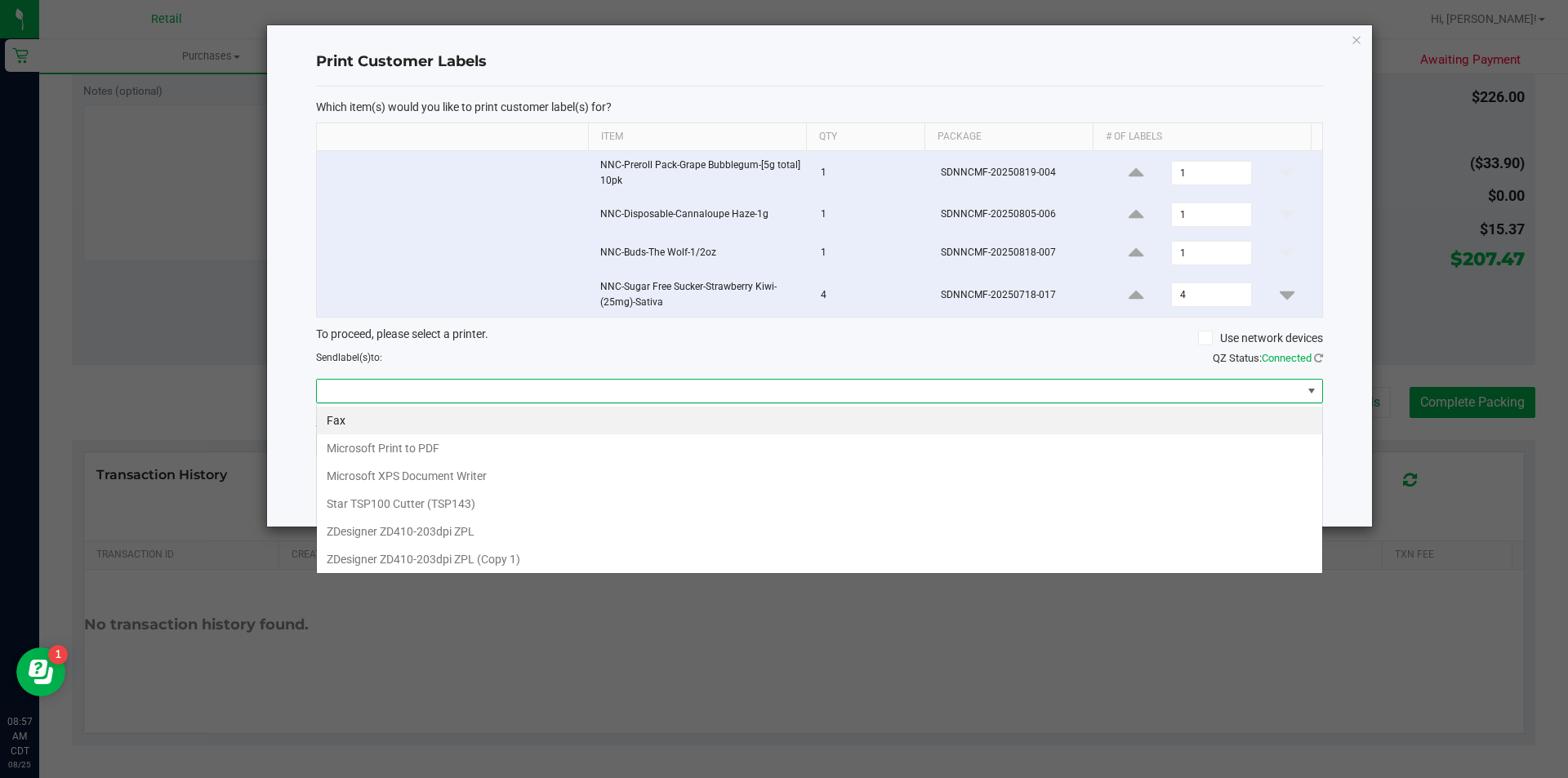
scroll to position [25, 1006]
click at [399, 559] on 1\) "ZDesigner ZD410-203dpi ZPL (Copy 1)" at bounding box center [819, 559] width 1005 height 28
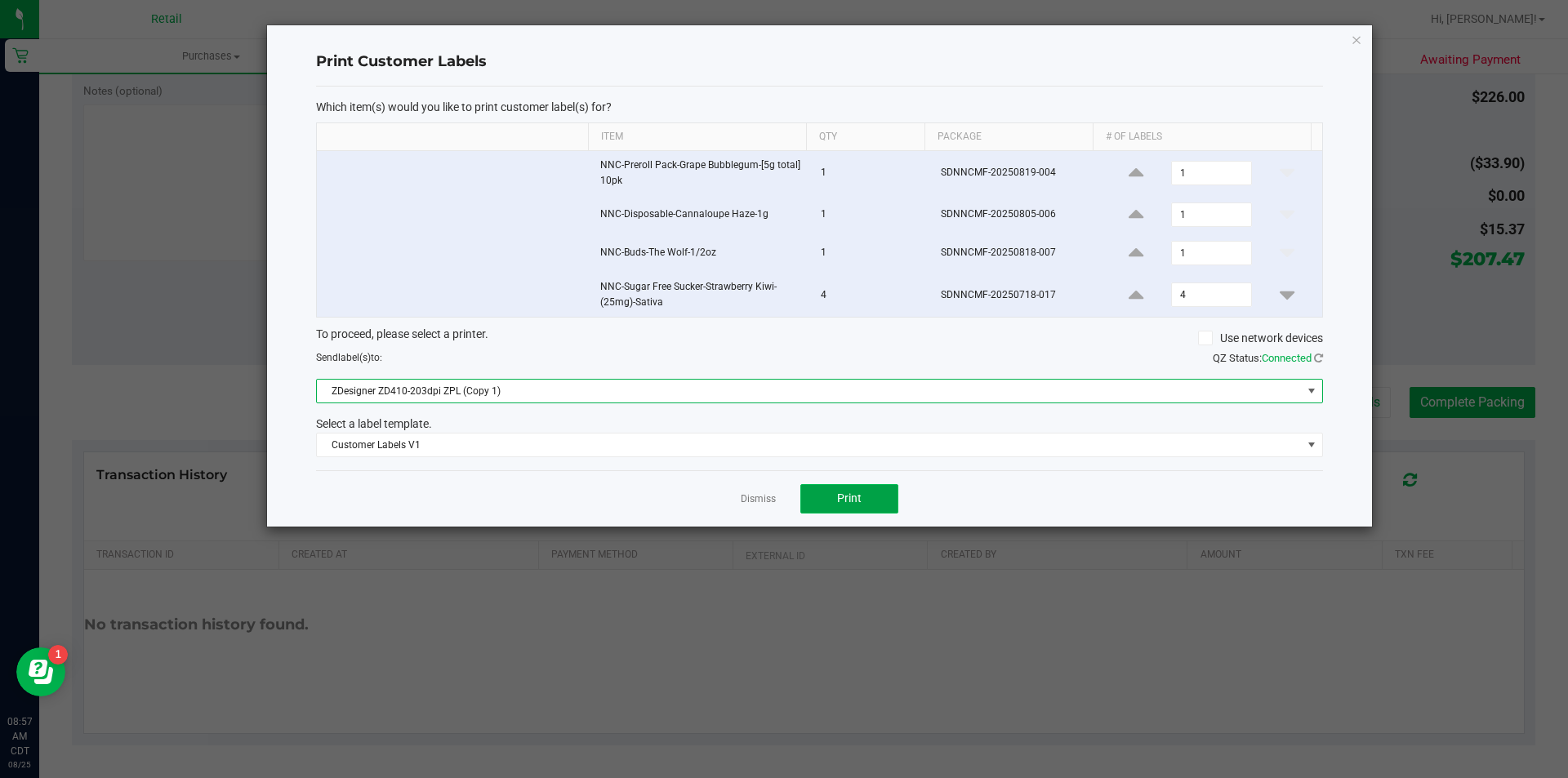
click at [865, 496] on button "Print" at bounding box center [848, 499] width 98 height 29
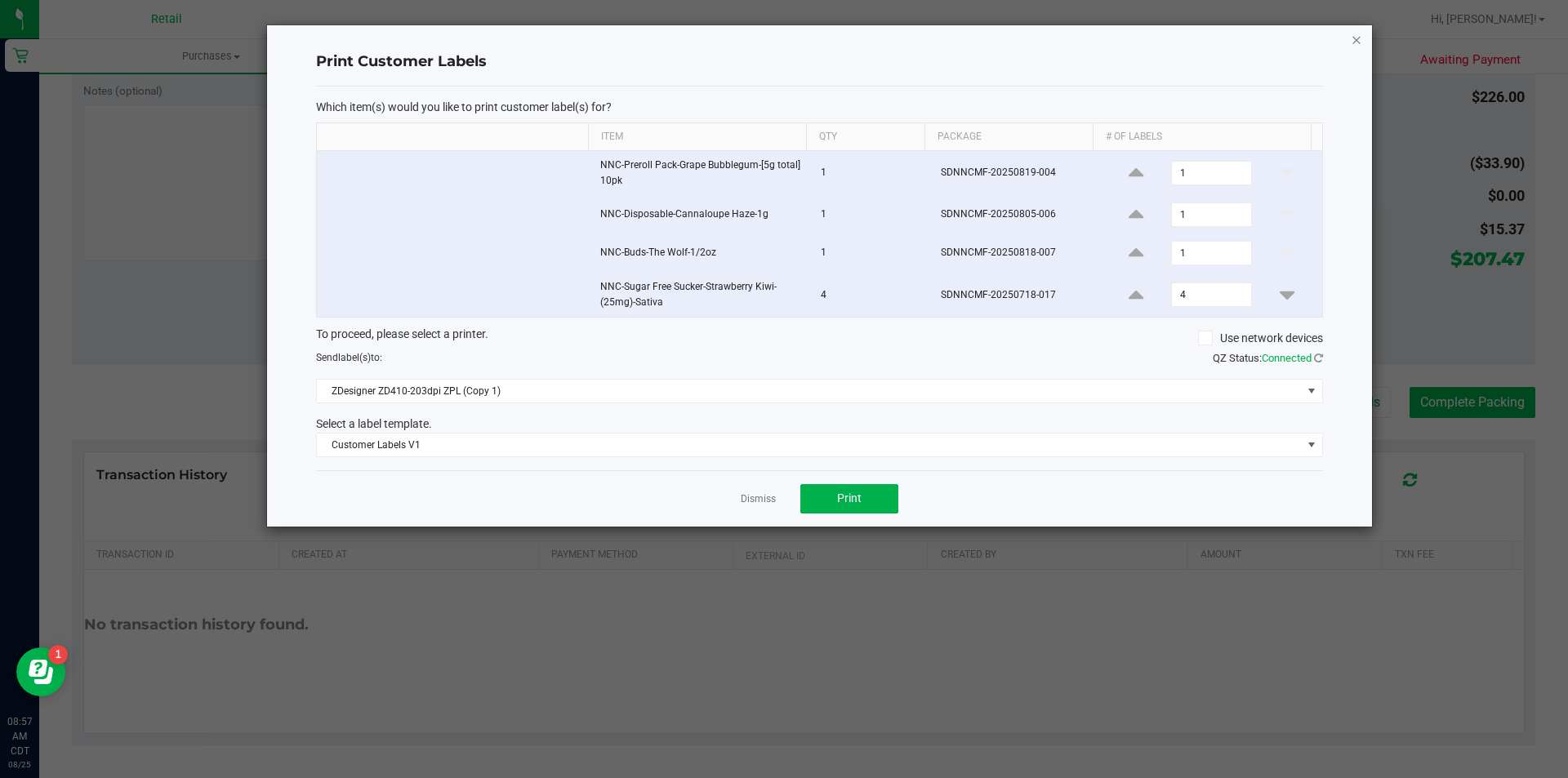
click at [1350, 39] on icon "button" at bounding box center [1356, 39] width 11 height 19
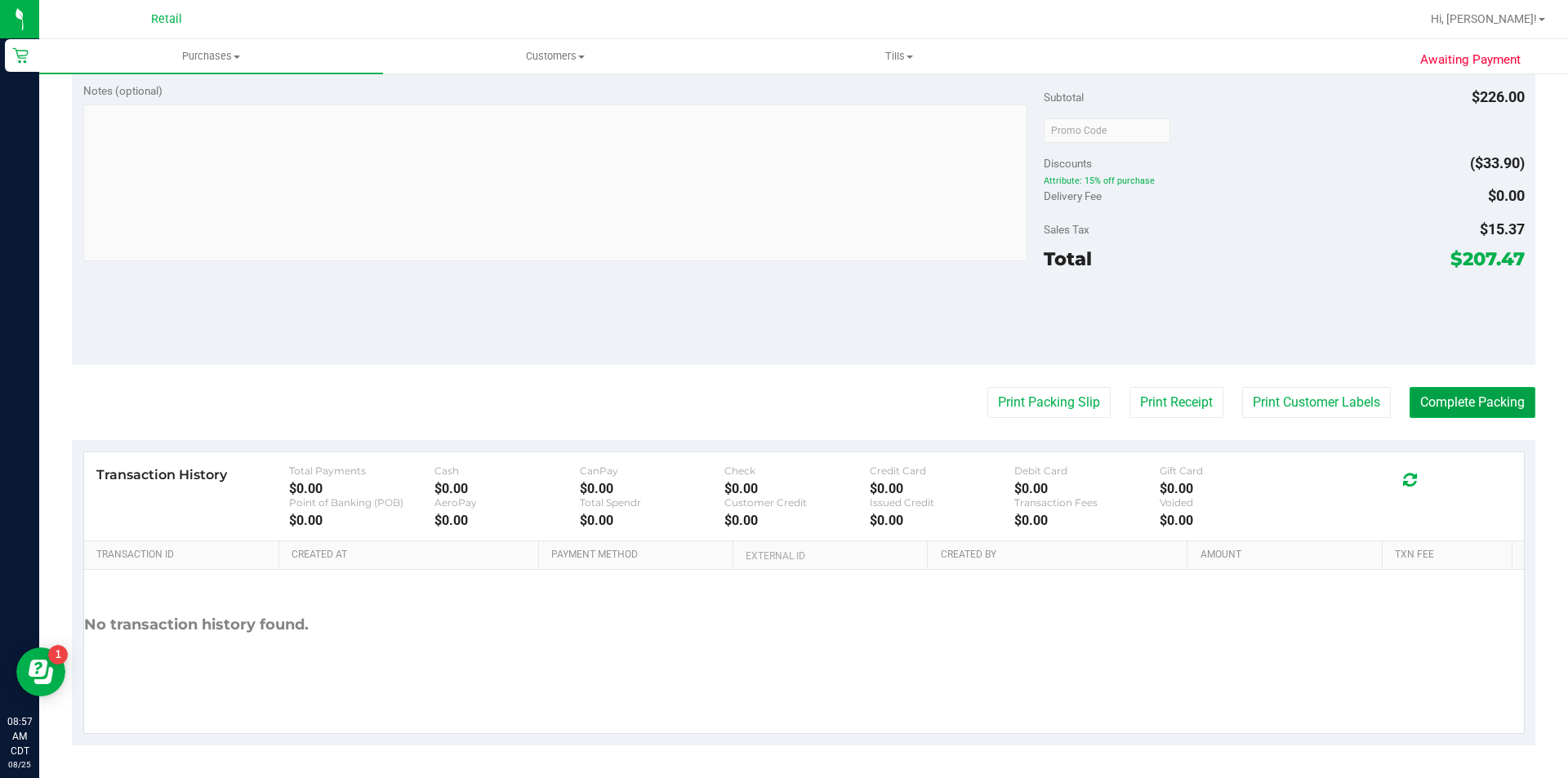
click at [1435, 405] on button "Complete Packing" at bounding box center [1472, 402] width 126 height 31
